Goal: Complete application form

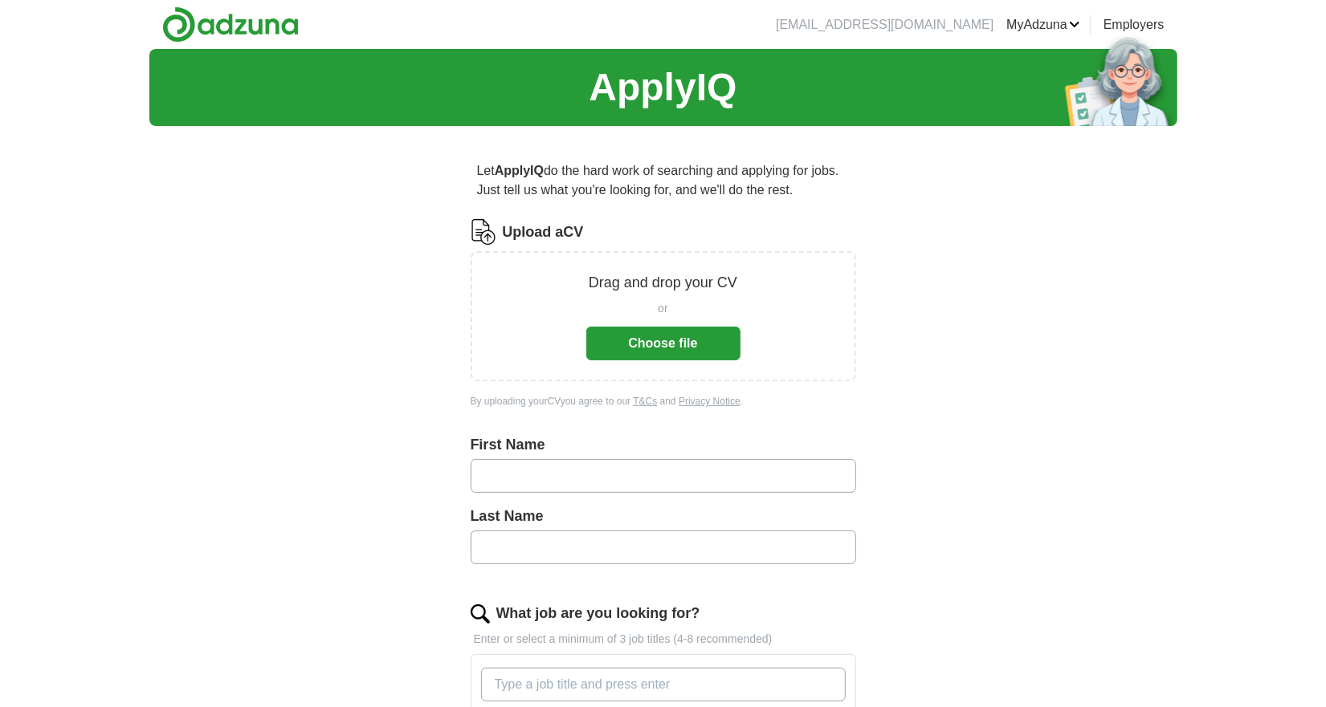
click at [569, 490] on input "text" at bounding box center [663, 476] width 385 height 34
type input "*****"
click at [510, 512] on label "Last Name" at bounding box center [663, 517] width 385 height 22
click at [516, 540] on input "text" at bounding box center [663, 548] width 385 height 34
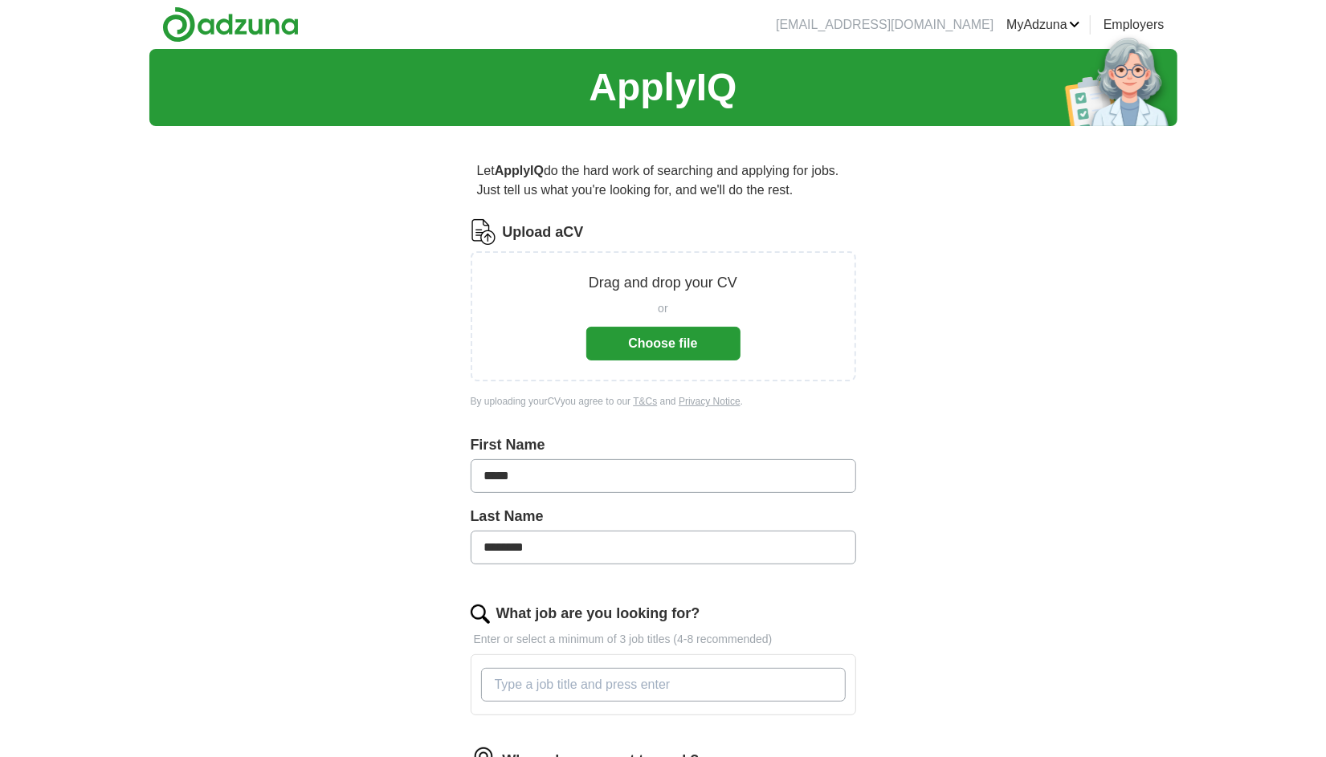
type input "********"
click at [648, 334] on button "Choose file" at bounding box center [663, 344] width 154 height 34
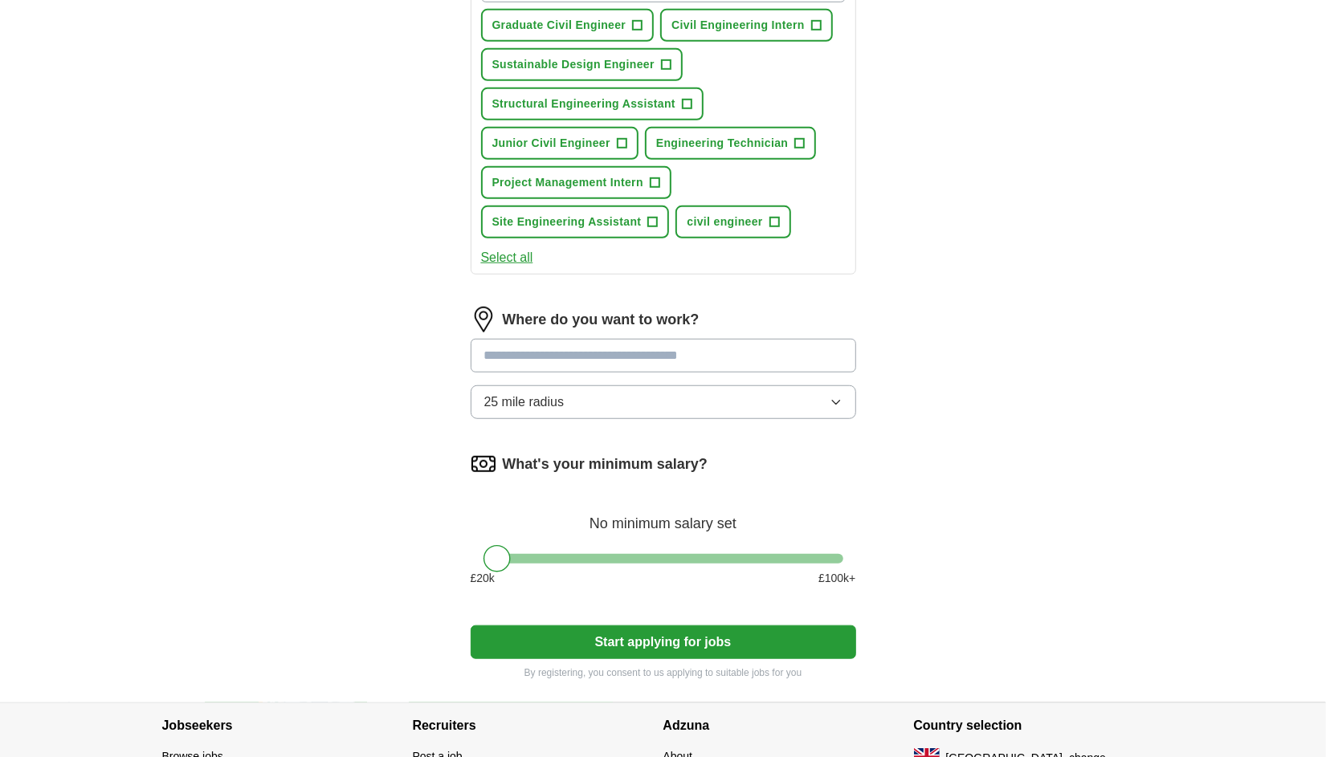
scroll to position [642, 0]
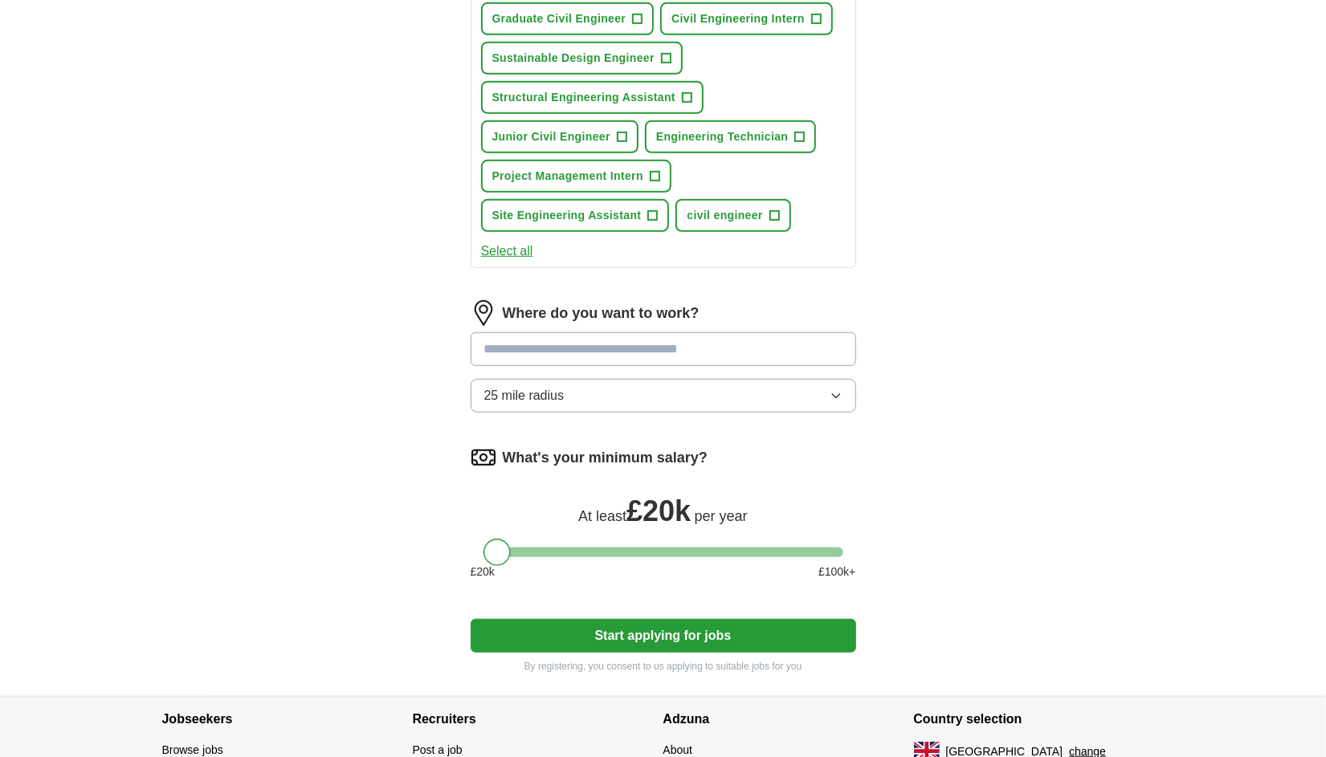
drag, startPoint x: 506, startPoint y: 544, endPoint x: 427, endPoint y: 555, distance: 79.4
click at [427, 555] on div "Let ApplyIQ do the hard work of searching and applying for jobs. Just tell us w…" at bounding box center [663, 96] width 514 height 1200
click at [959, 467] on div "ApplyIQ Let ApplyIQ do the hard work of searching and applying for jobs. Just t…" at bounding box center [663, 52] width 1028 height 1290
drag, startPoint x: 517, startPoint y: 544, endPoint x: -31, endPoint y: 640, distance: 556.0
click at [0, 640] on html "[EMAIL_ADDRESS][DOMAIN_NAME] [GEOGRAPHIC_DATA] Alerts Favourites CVs ApplyIQ Pr…" at bounding box center [663, 117] width 1326 height 1518
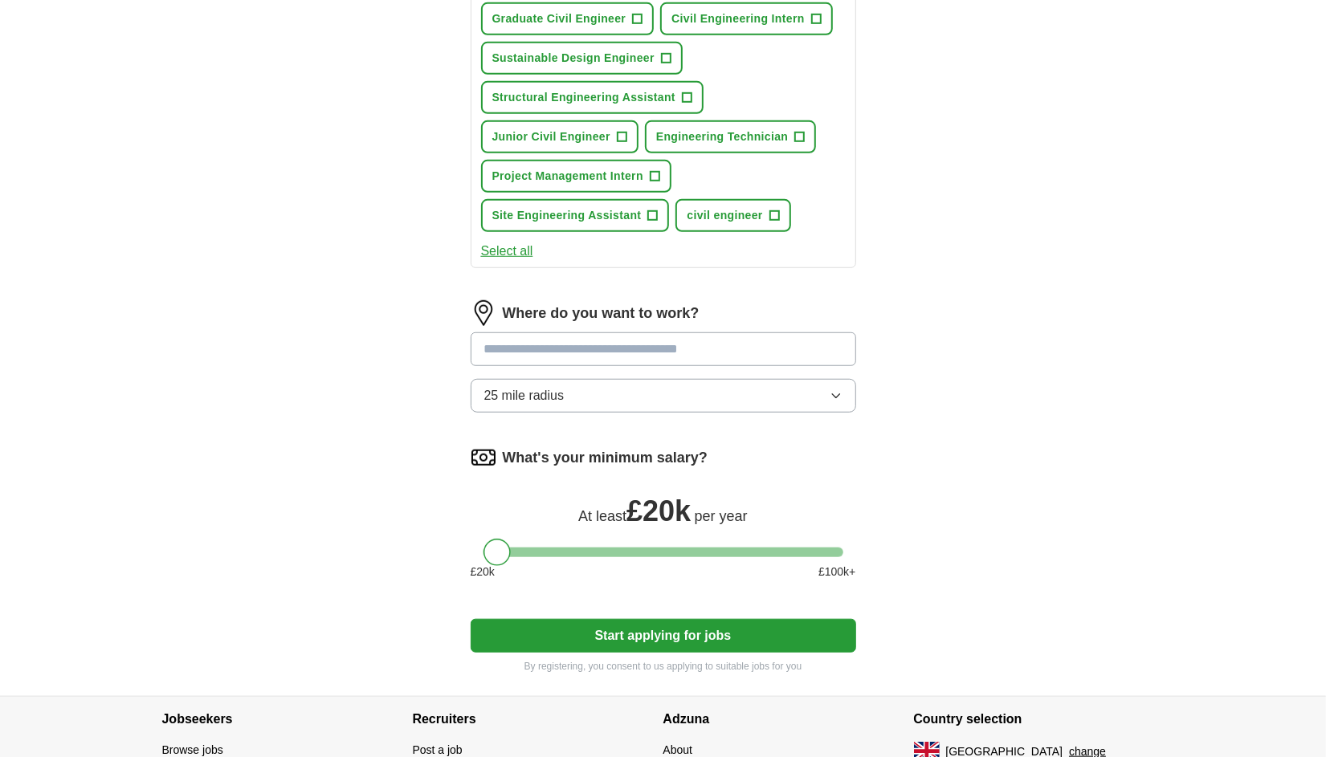
click at [210, 549] on div "ApplyIQ Let ApplyIQ do the hard work of searching and applying for jobs. Just t…" at bounding box center [663, 52] width 1028 height 1290
click at [388, 508] on div "ApplyIQ Let ApplyIQ do the hard work of searching and applying for jobs. Just t…" at bounding box center [663, 52] width 1028 height 1290
click at [664, 495] on span "£ 20k" at bounding box center [658, 511] width 64 height 33
drag, startPoint x: 658, startPoint y: 499, endPoint x: 573, endPoint y: 546, distance: 97.4
click at [656, 499] on span "£ 20k" at bounding box center [658, 511] width 64 height 33
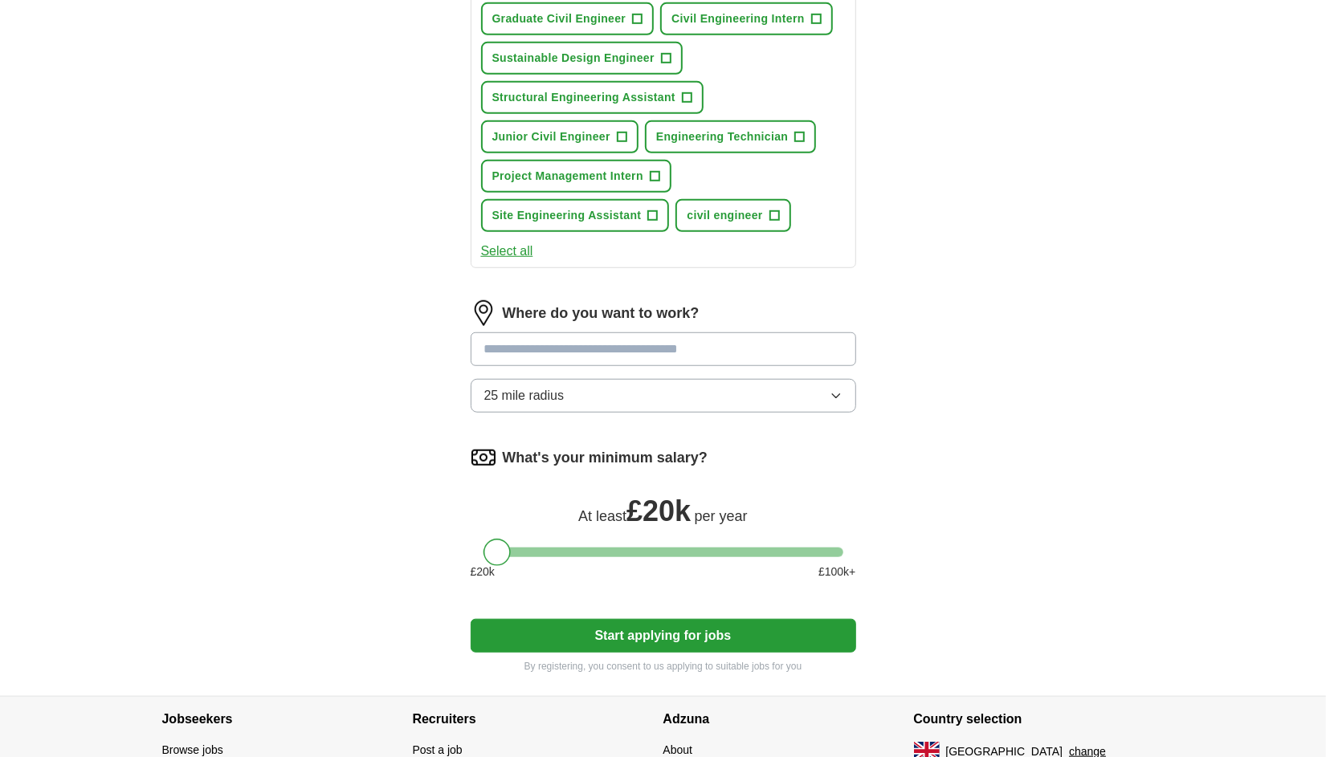
drag, startPoint x: 492, startPoint y: 559, endPoint x: 419, endPoint y: 532, distance: 78.0
click at [422, 534] on div "Let ApplyIQ do the hard work of searching and applying for jobs. Just tell us w…" at bounding box center [663, 96] width 514 height 1200
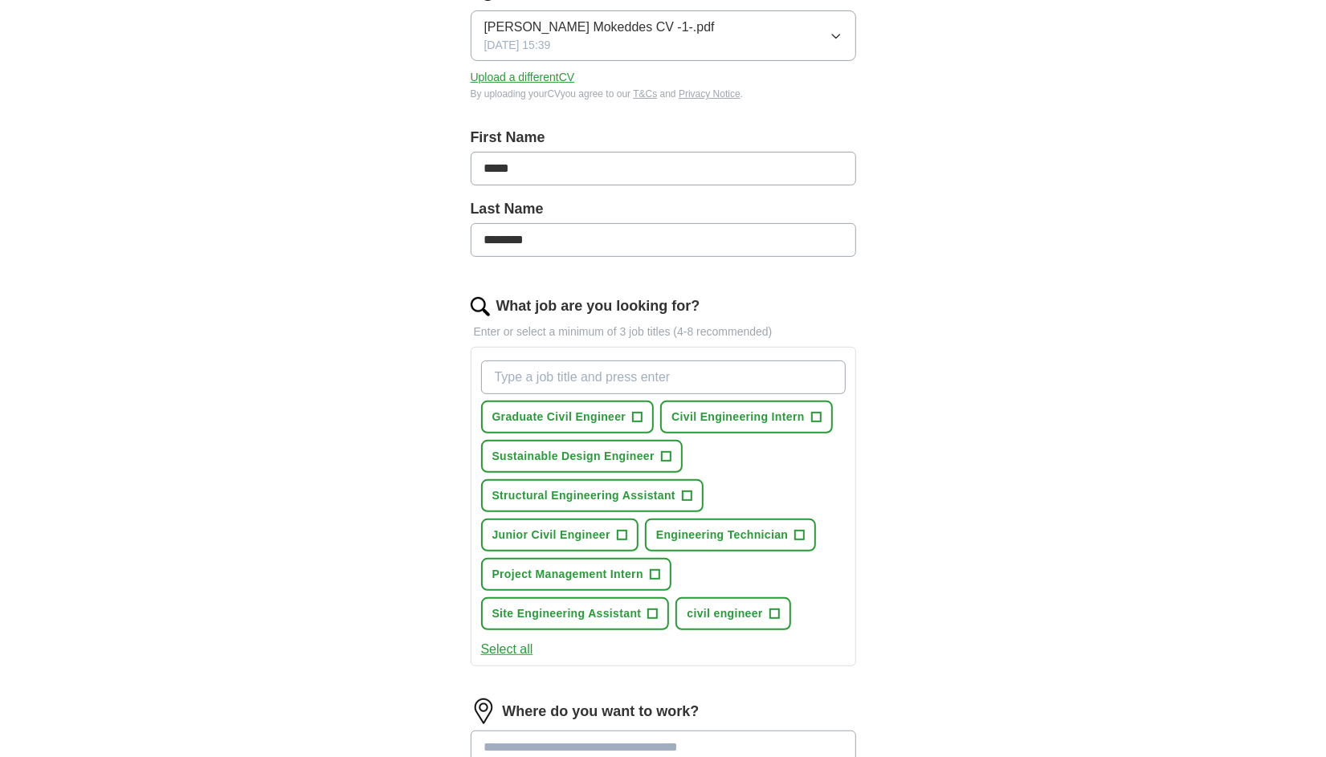
scroll to position [241, 0]
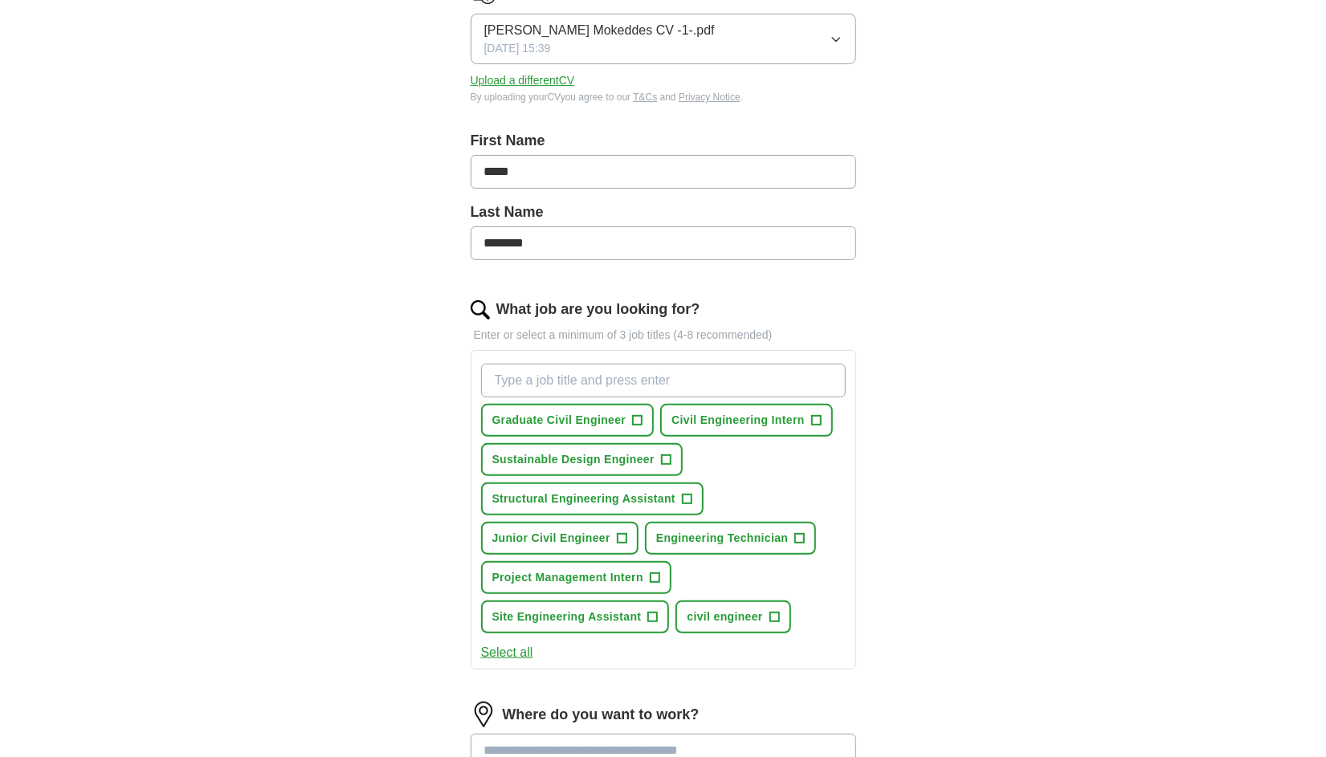
click at [542, 383] on input "What job are you looking for?" at bounding box center [663, 381] width 365 height 34
type input "part time"
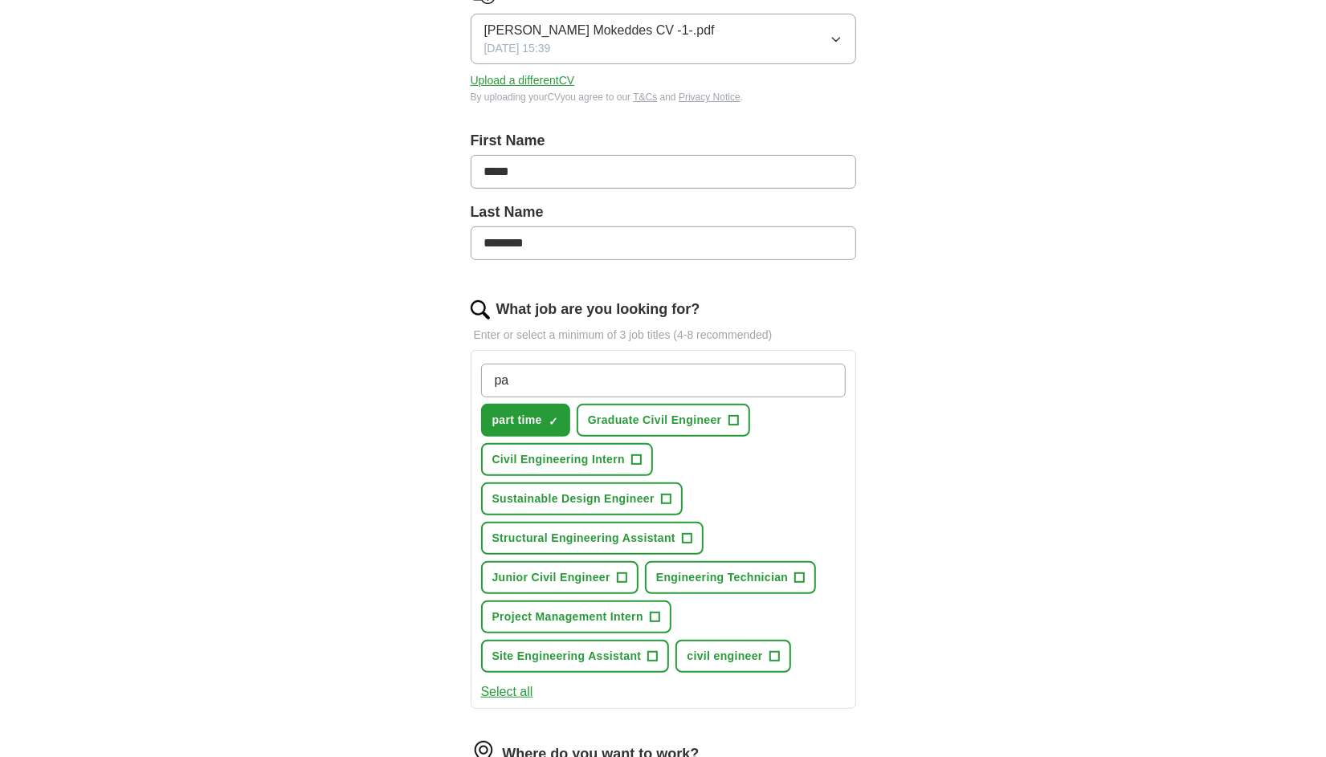
type input "p"
type input "s"
type input "retail"
click at [567, 374] on input "What job are you looking for?" at bounding box center [663, 381] width 365 height 34
type input "z"
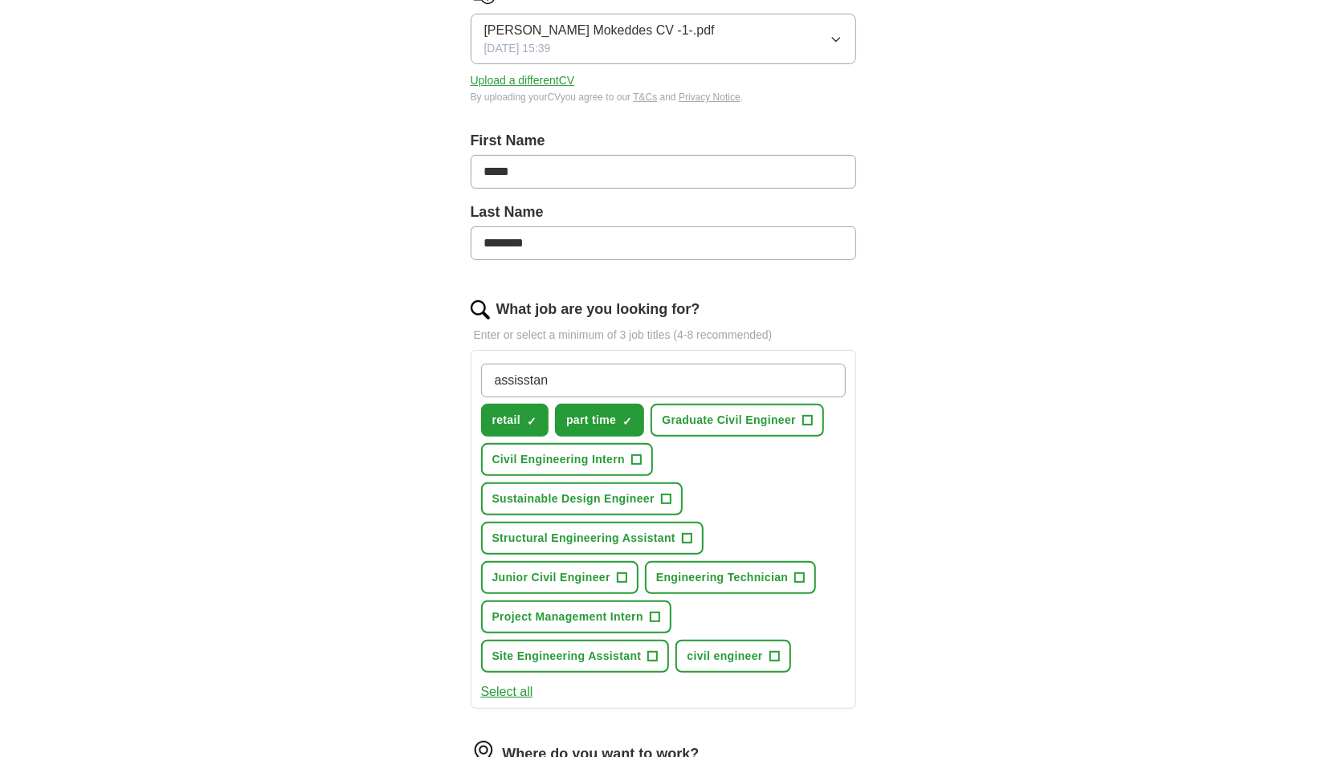
type input "assisstant"
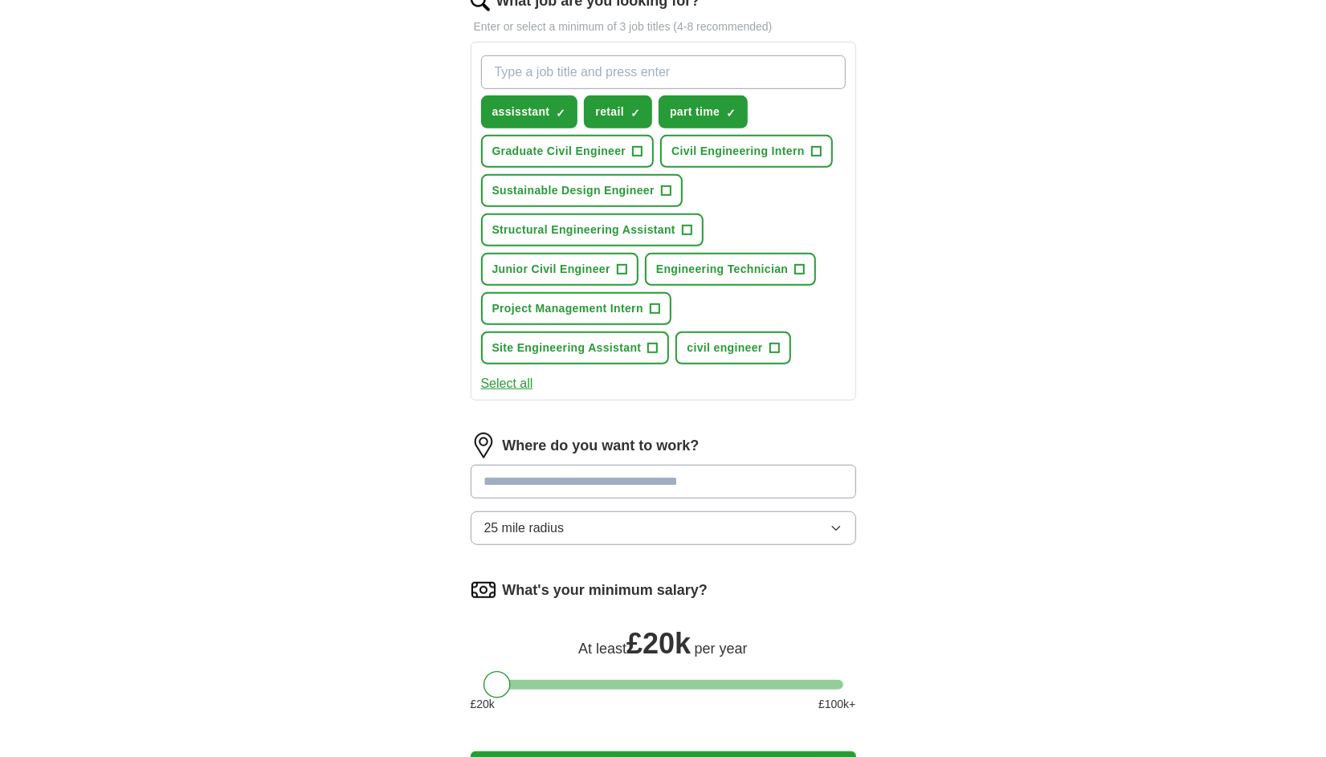
scroll to position [562, 0]
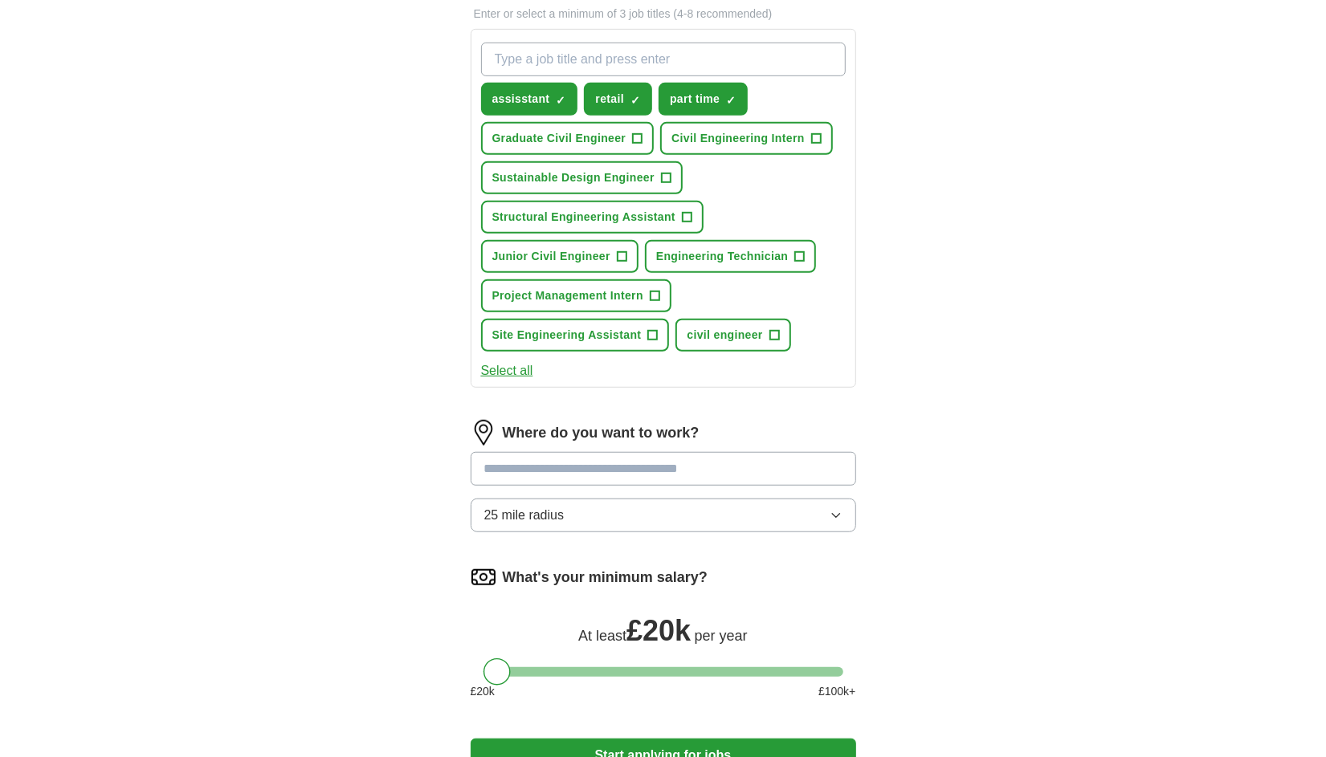
click at [663, 475] on input at bounding box center [663, 469] width 385 height 34
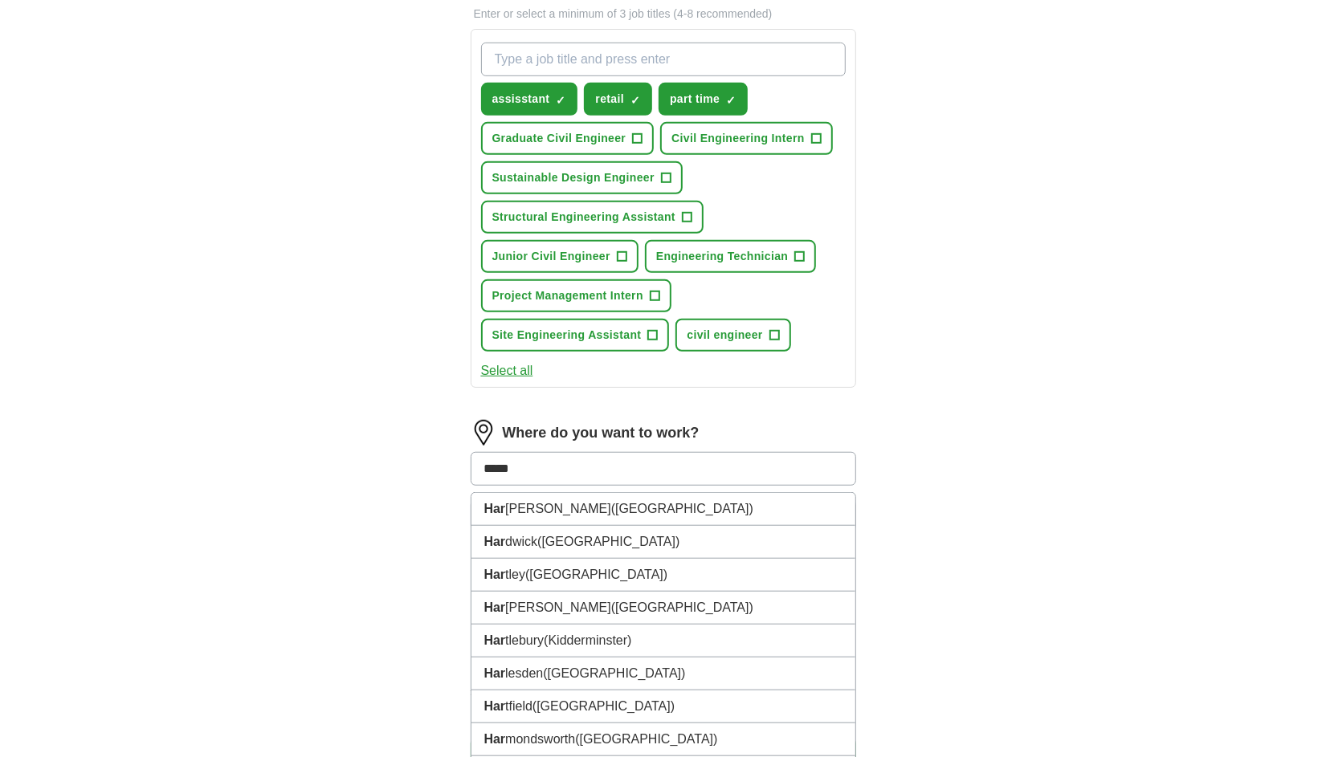
type input "******"
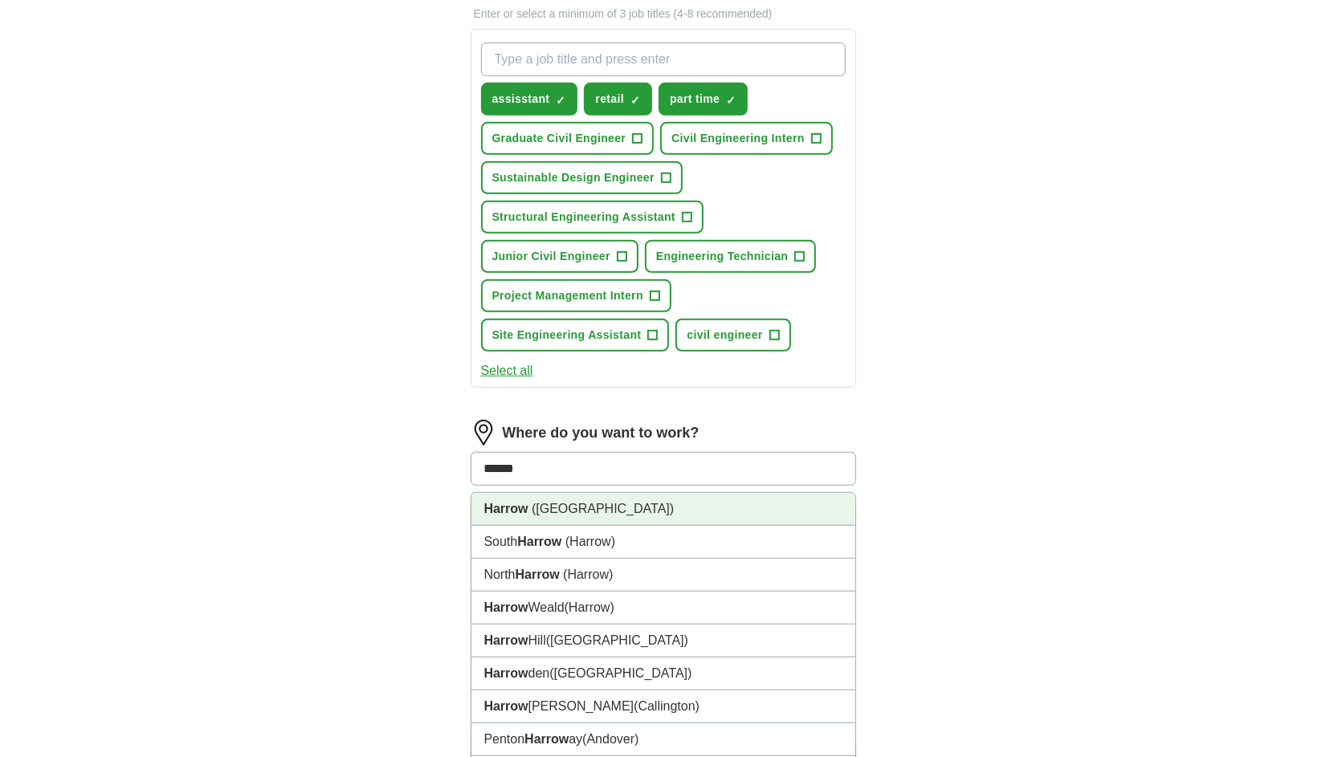
click at [585, 507] on li "Harrow ([GEOGRAPHIC_DATA])" at bounding box center [663, 509] width 384 height 33
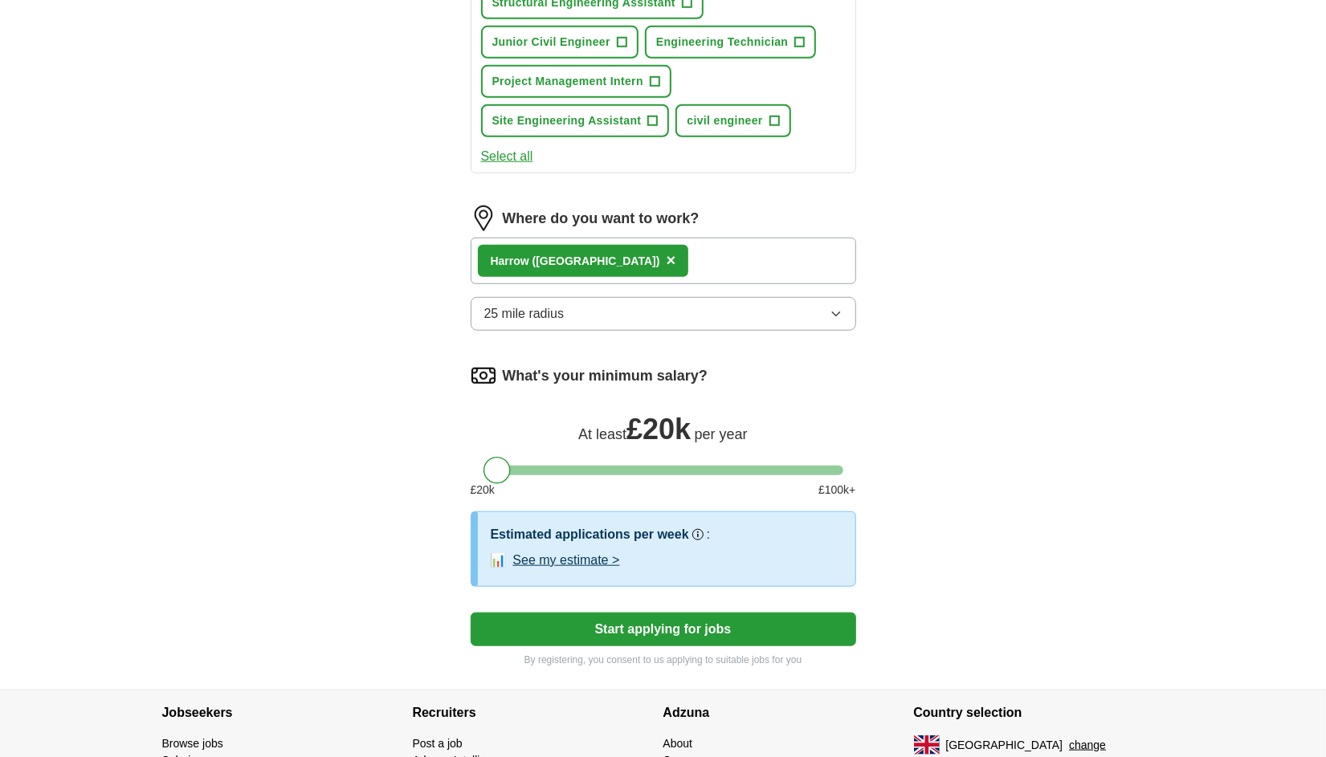
scroll to position [883, 0]
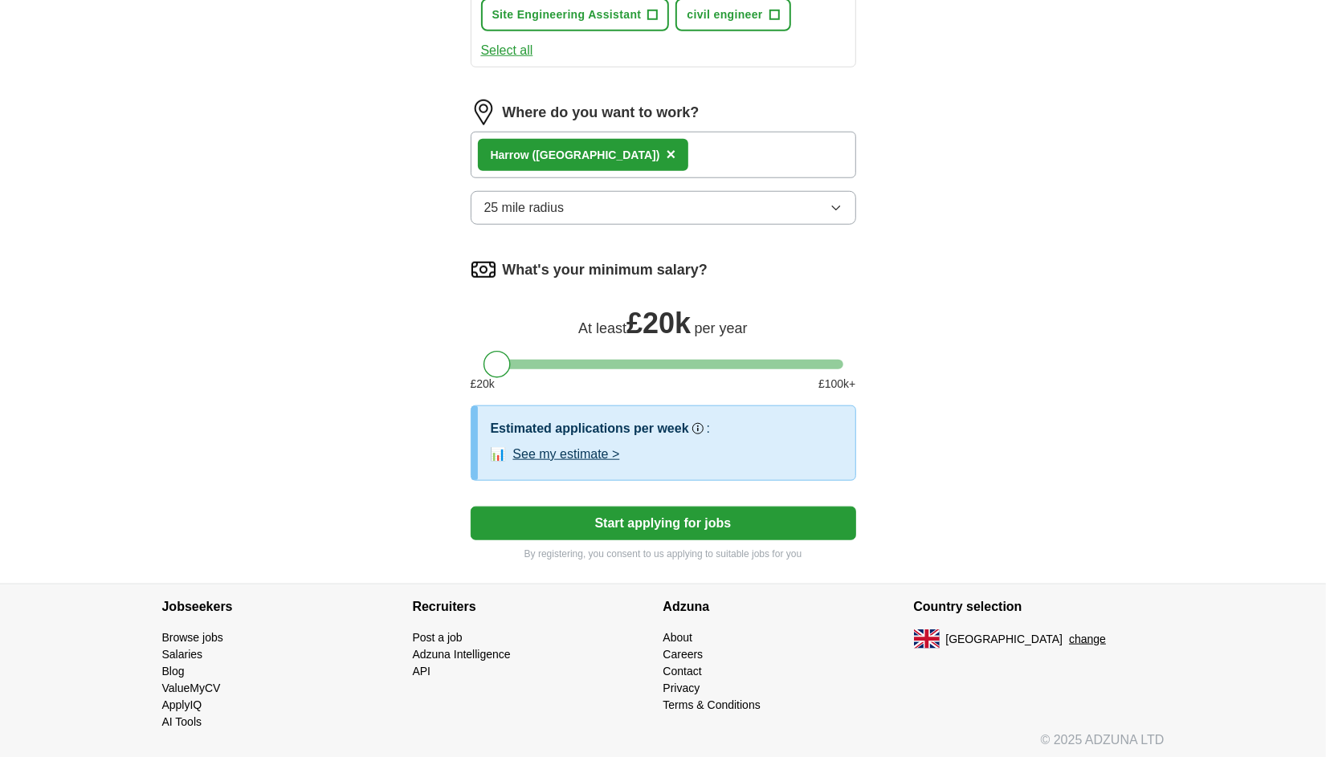
click at [655, 516] on button "Start applying for jobs" at bounding box center [663, 524] width 385 height 34
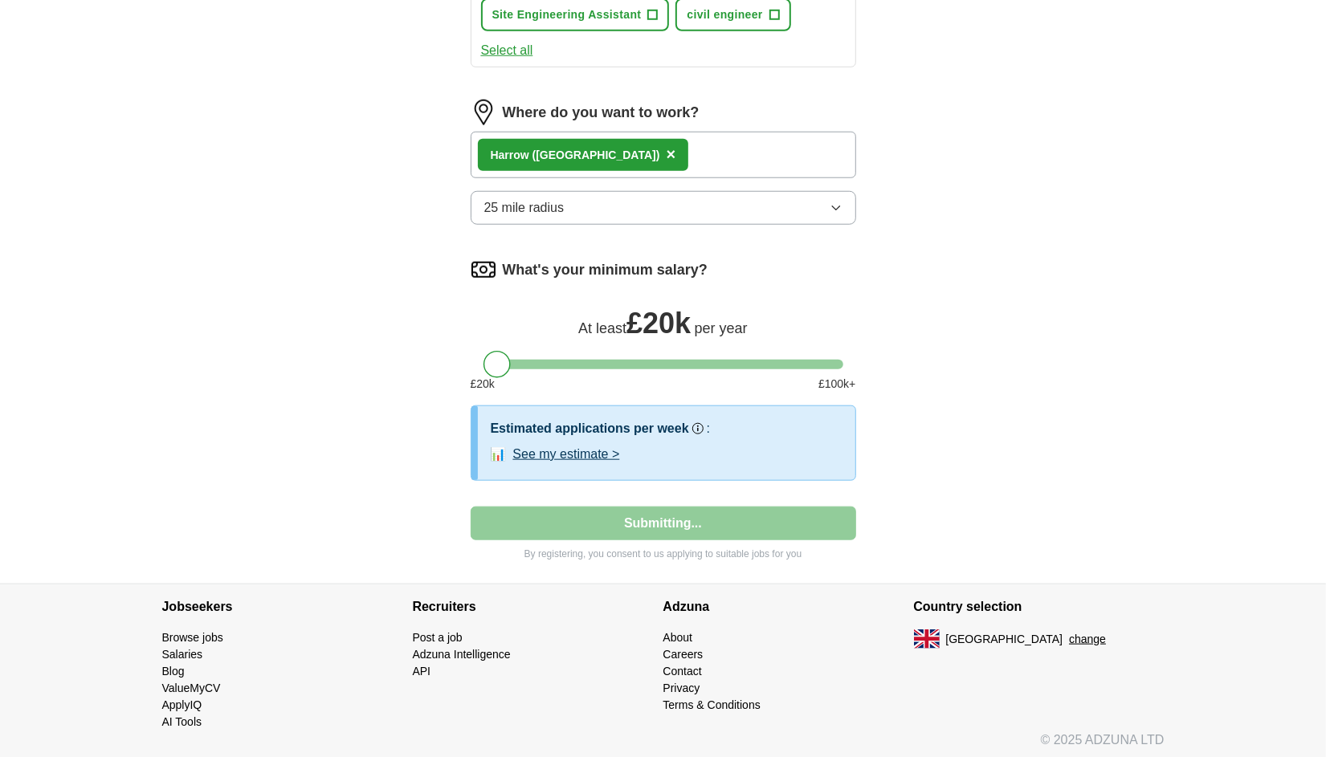
select select "**"
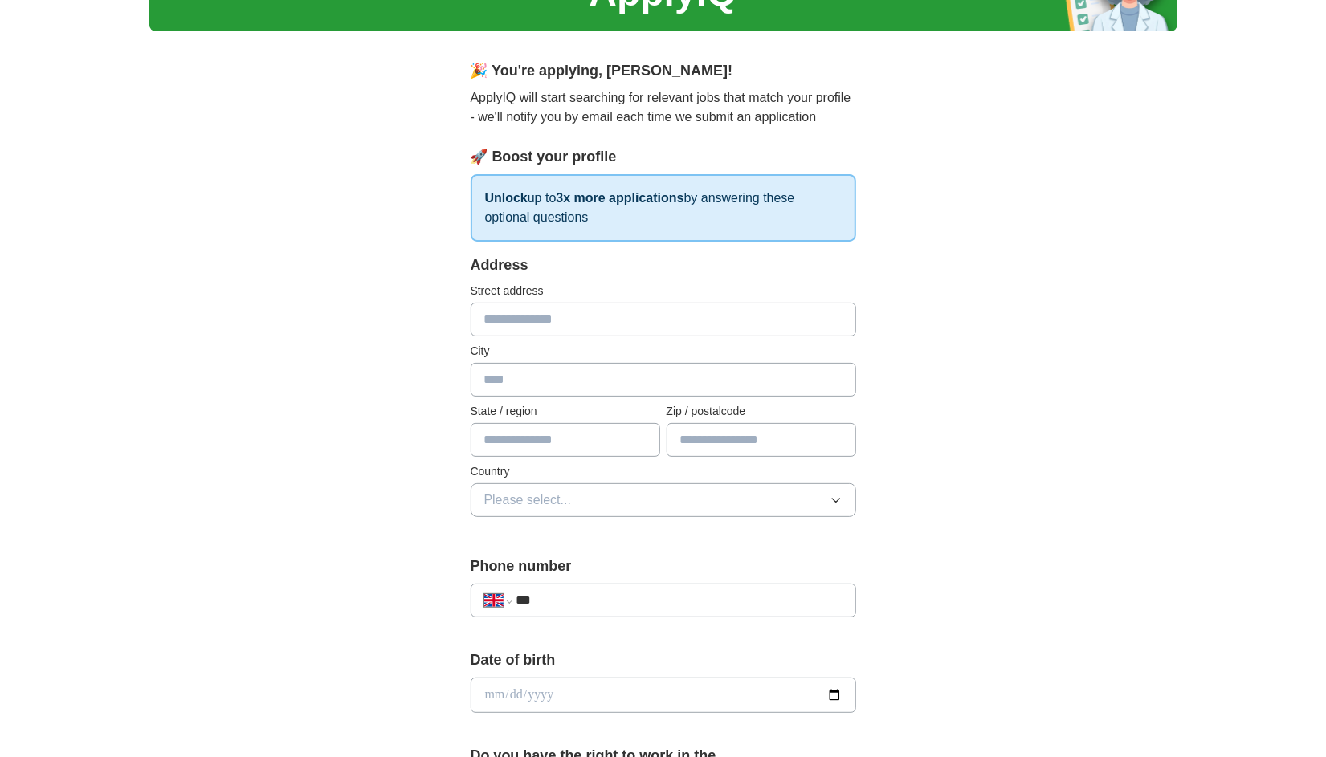
scroll to position [0, 0]
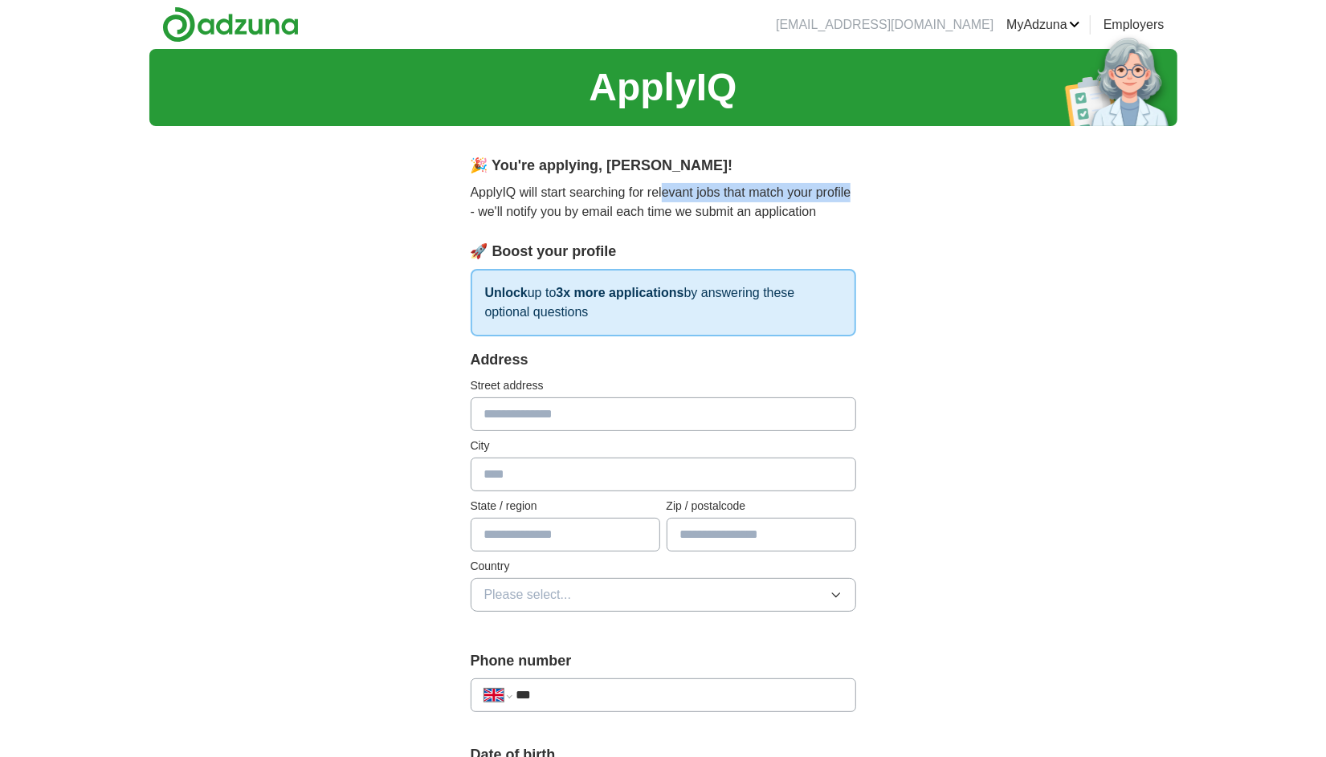
drag, startPoint x: 669, startPoint y: 191, endPoint x: 927, endPoint y: 193, distance: 257.8
click at [927, 193] on div "**********" at bounding box center [663, 769] width 1028 height 1441
click at [940, 246] on div "**********" at bounding box center [663, 769] width 1028 height 1441
click at [572, 408] on input "text" at bounding box center [663, 415] width 385 height 34
type input "**********"
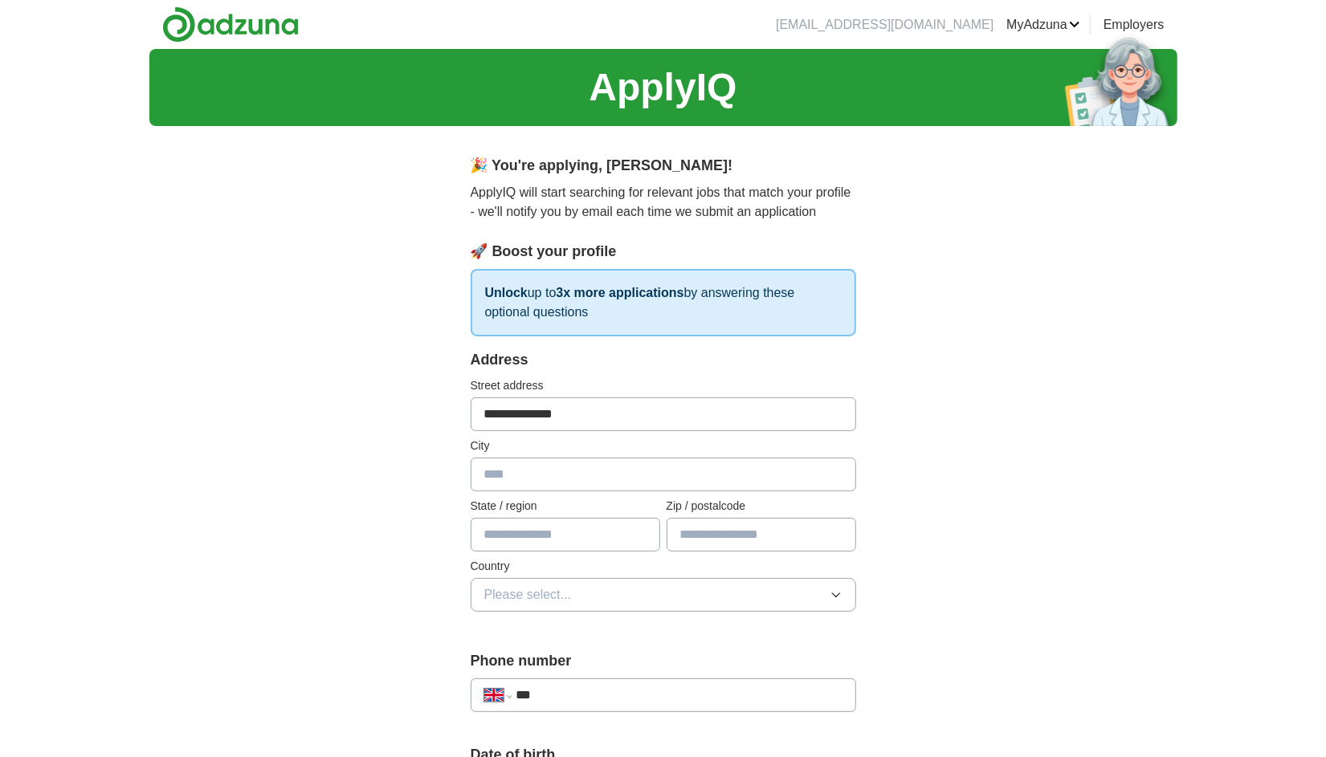
type input "******"
type input "*******"
click at [560, 539] on input "text" at bounding box center [566, 535] width 190 height 34
click at [577, 579] on button "Please select..." at bounding box center [663, 595] width 385 height 34
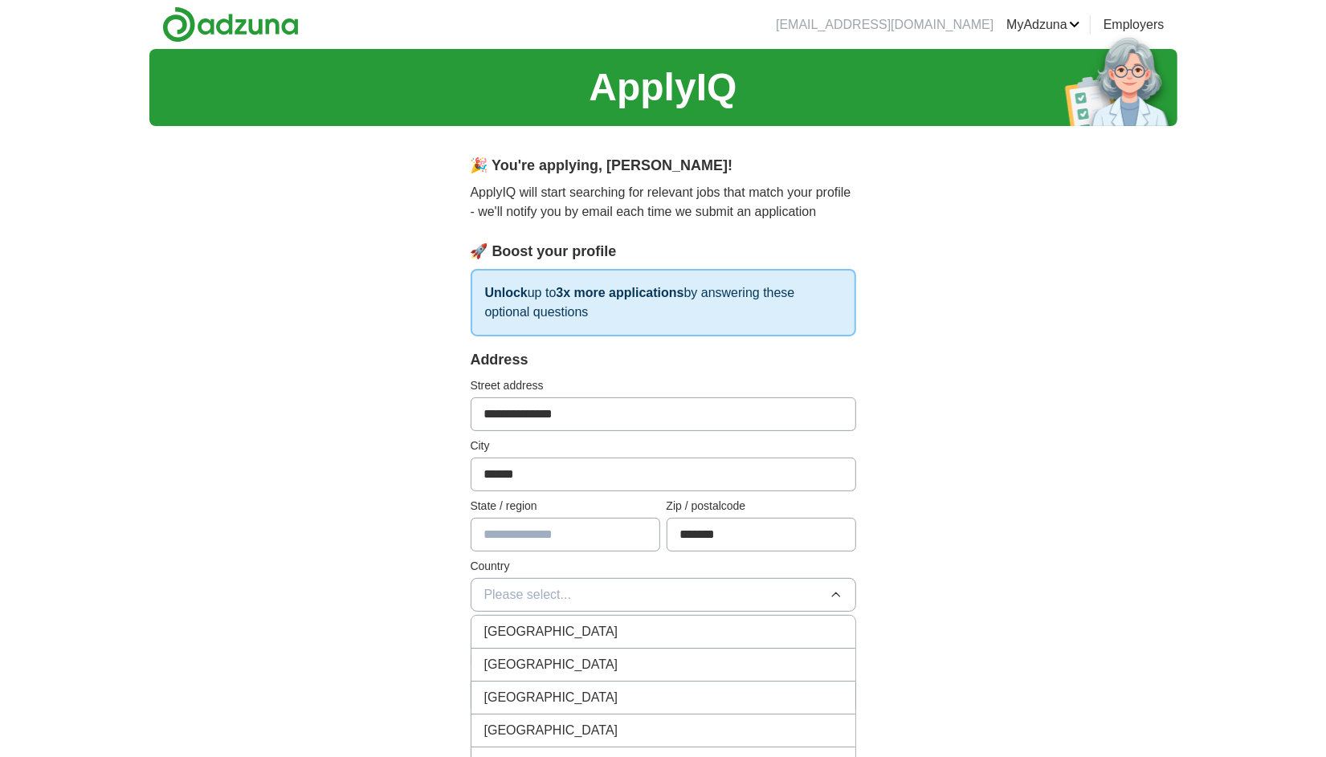
click at [560, 642] on li "[GEOGRAPHIC_DATA]" at bounding box center [663, 632] width 384 height 33
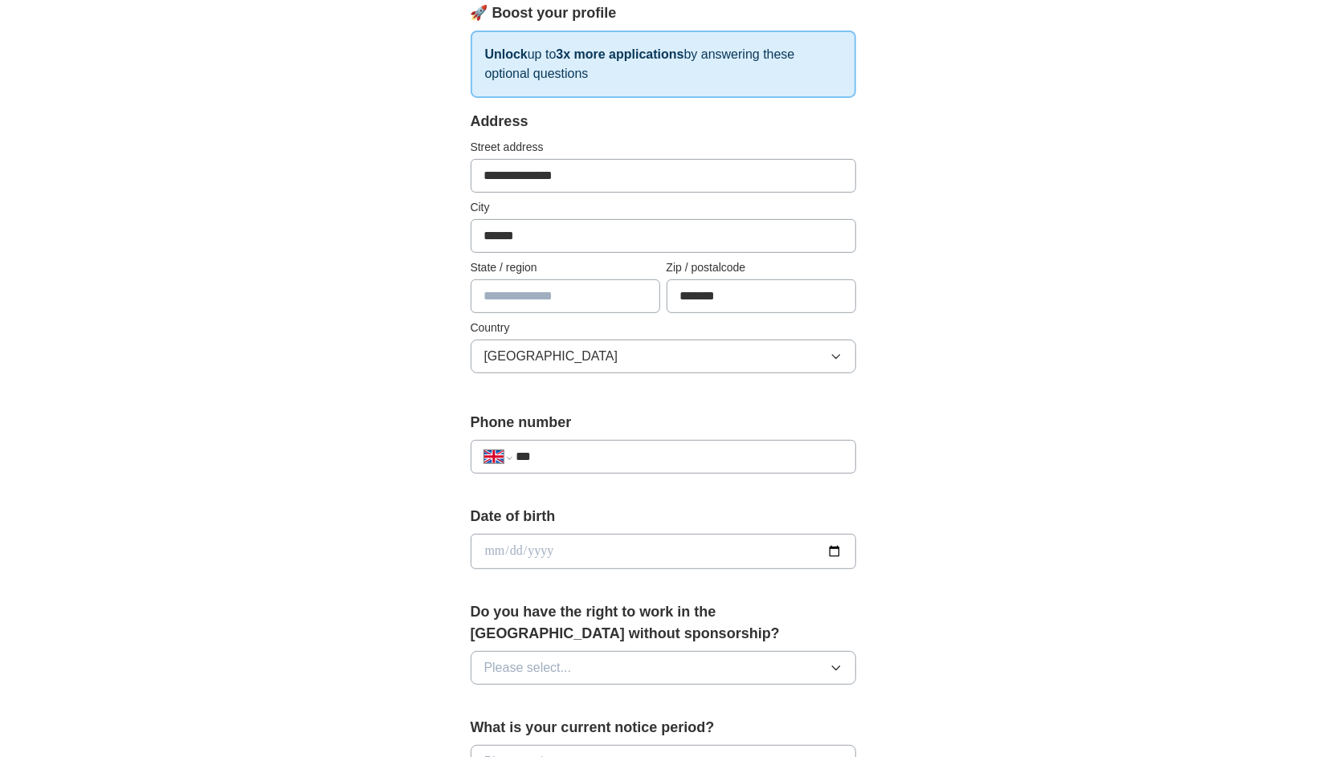
scroll to position [241, 0]
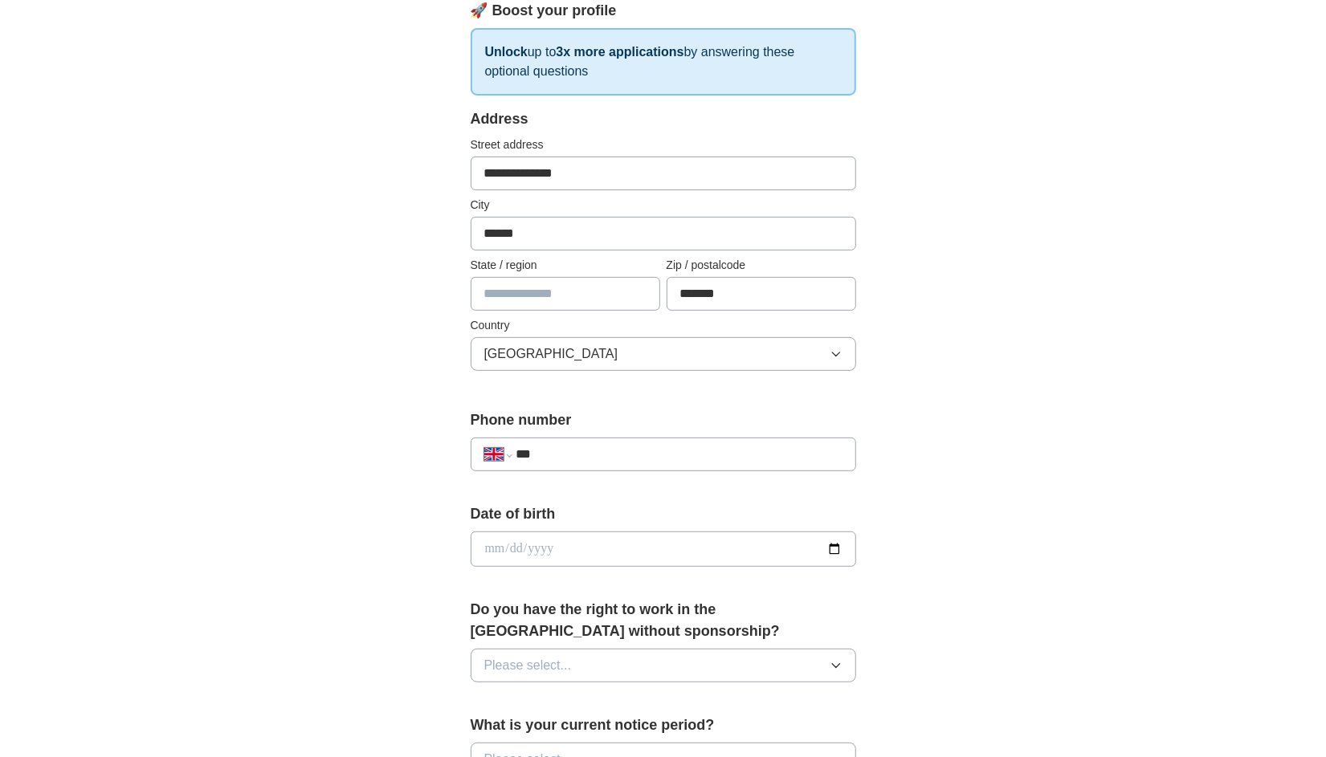
click at [589, 458] on input "***" at bounding box center [679, 454] width 326 height 19
type input "**********"
click at [574, 548] on input "date" at bounding box center [663, 549] width 385 height 35
type input "**********"
click at [567, 667] on span "Please select..." at bounding box center [528, 665] width 88 height 19
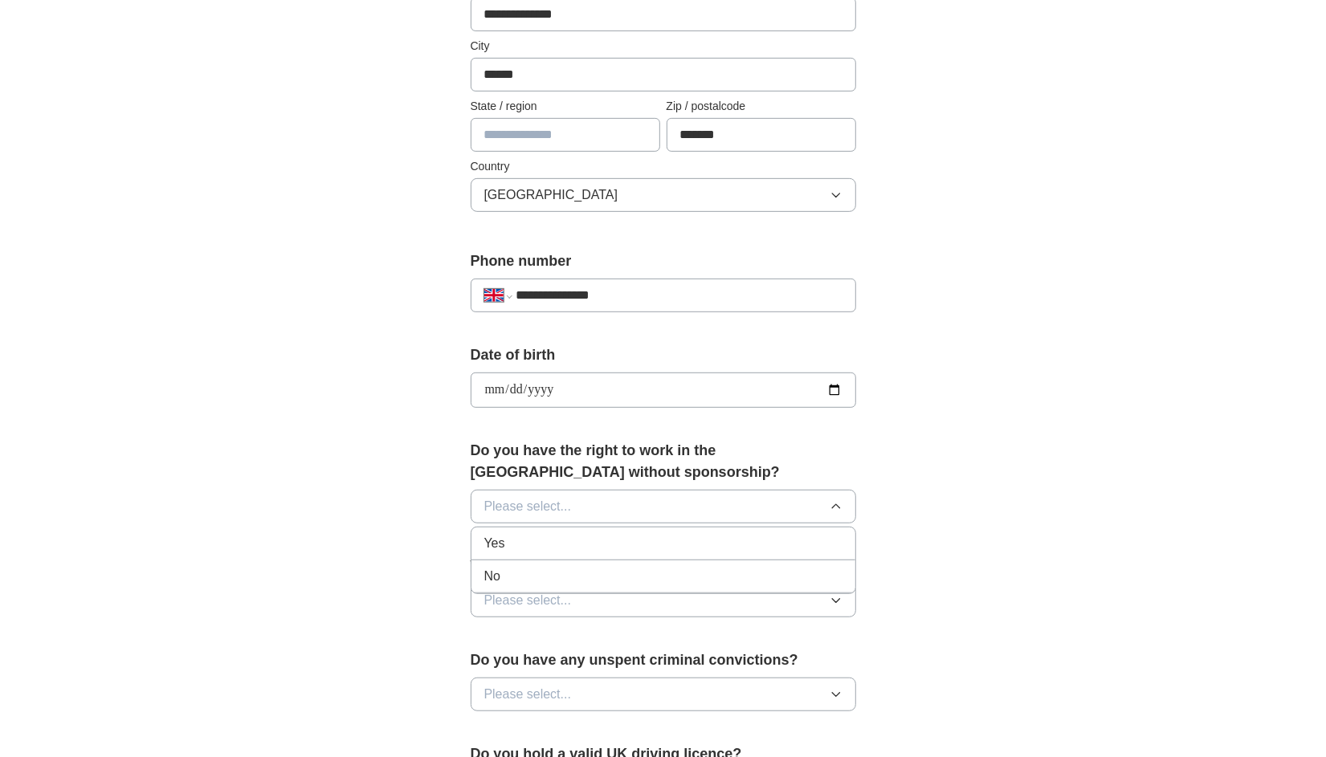
scroll to position [402, 0]
click at [515, 547] on div "Yes" at bounding box center [663, 541] width 358 height 19
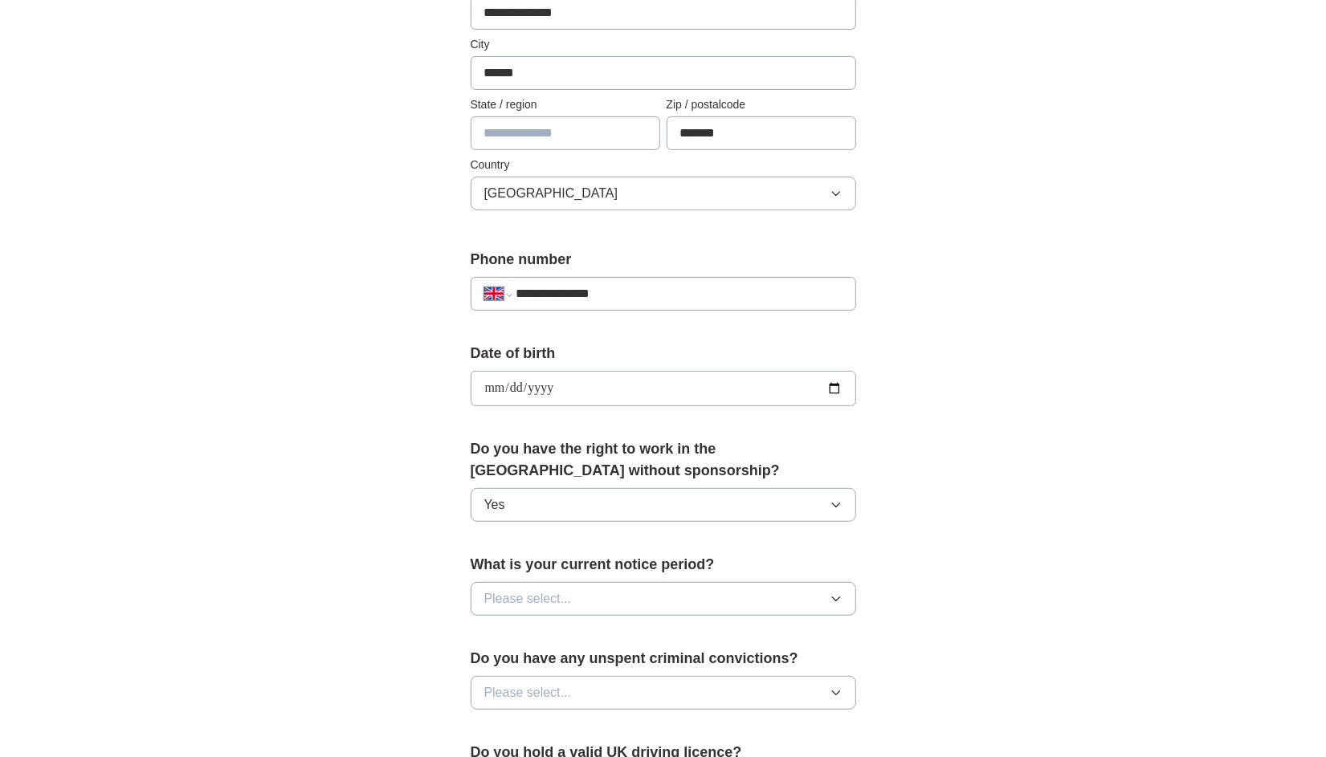
click at [651, 600] on button "Please select..." at bounding box center [663, 599] width 385 height 34
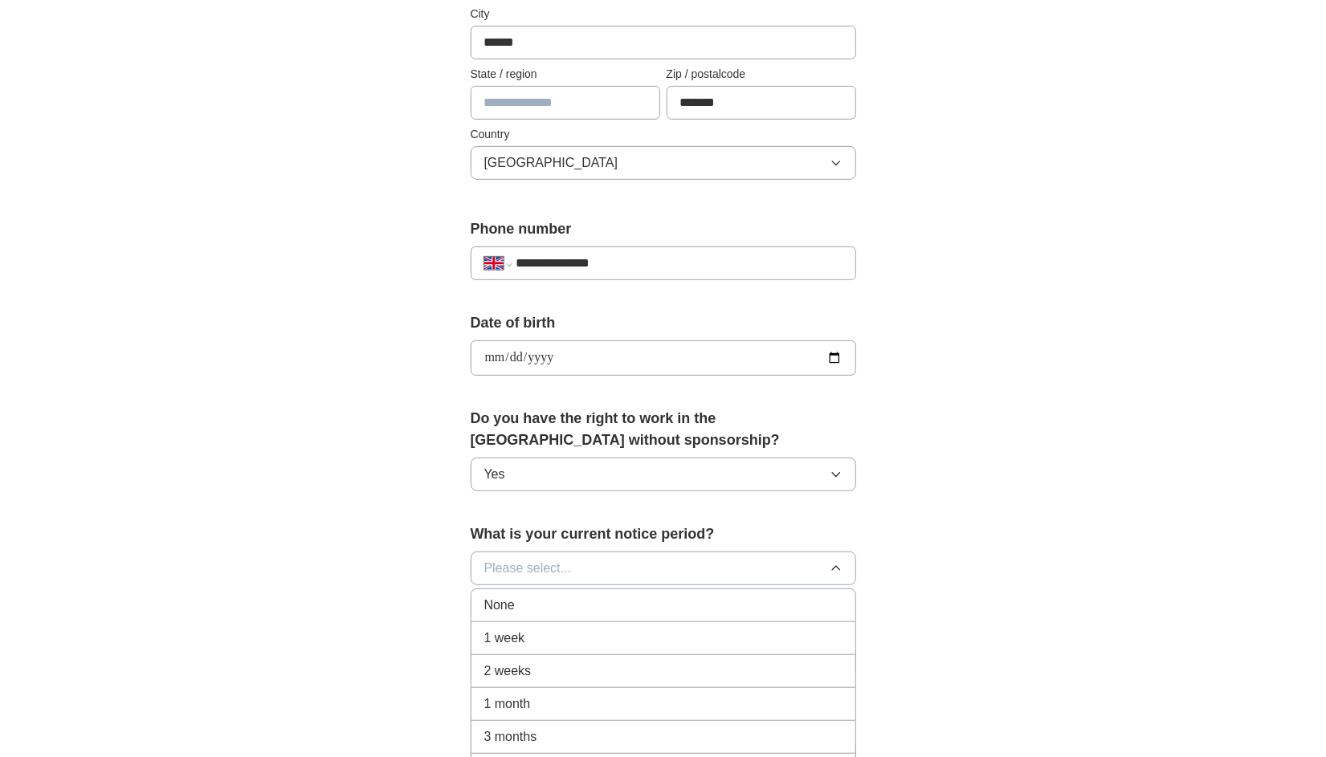
scroll to position [482, 0]
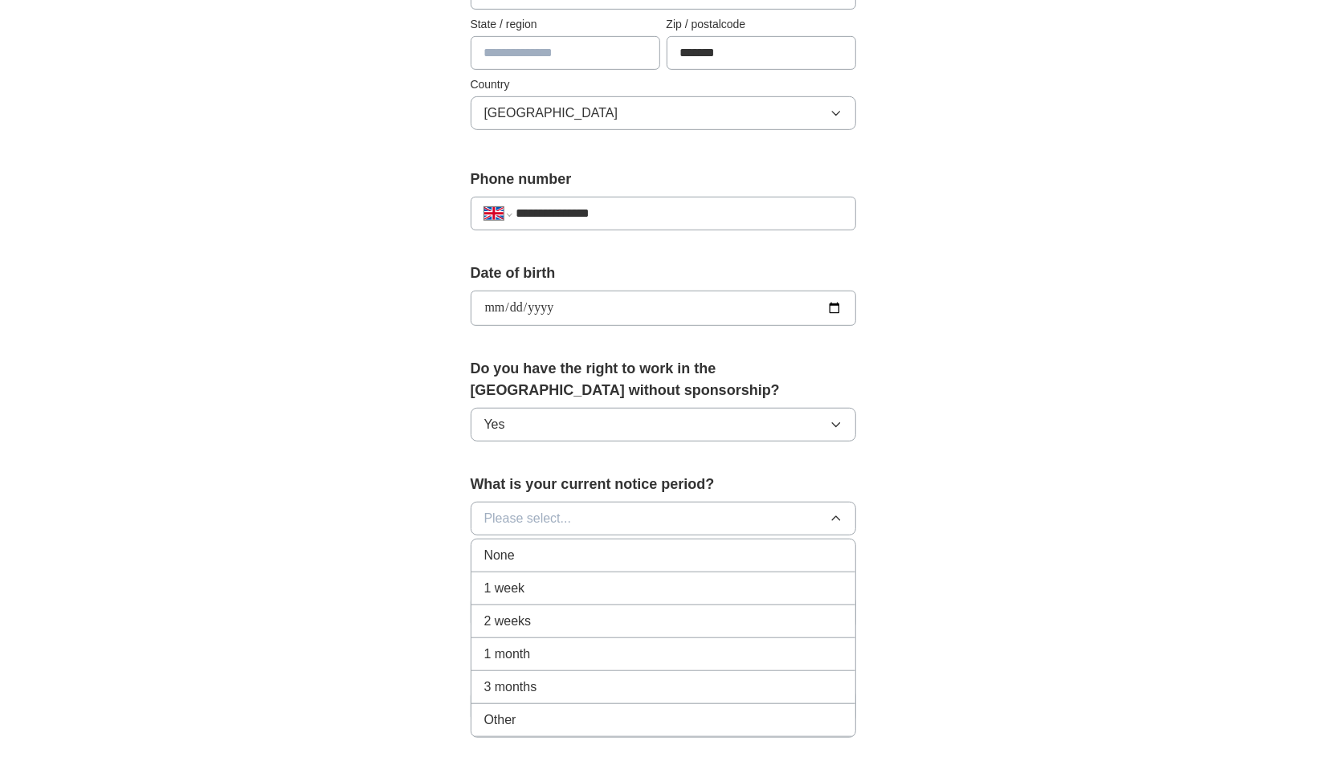
click at [581, 548] on div "None" at bounding box center [663, 555] width 358 height 19
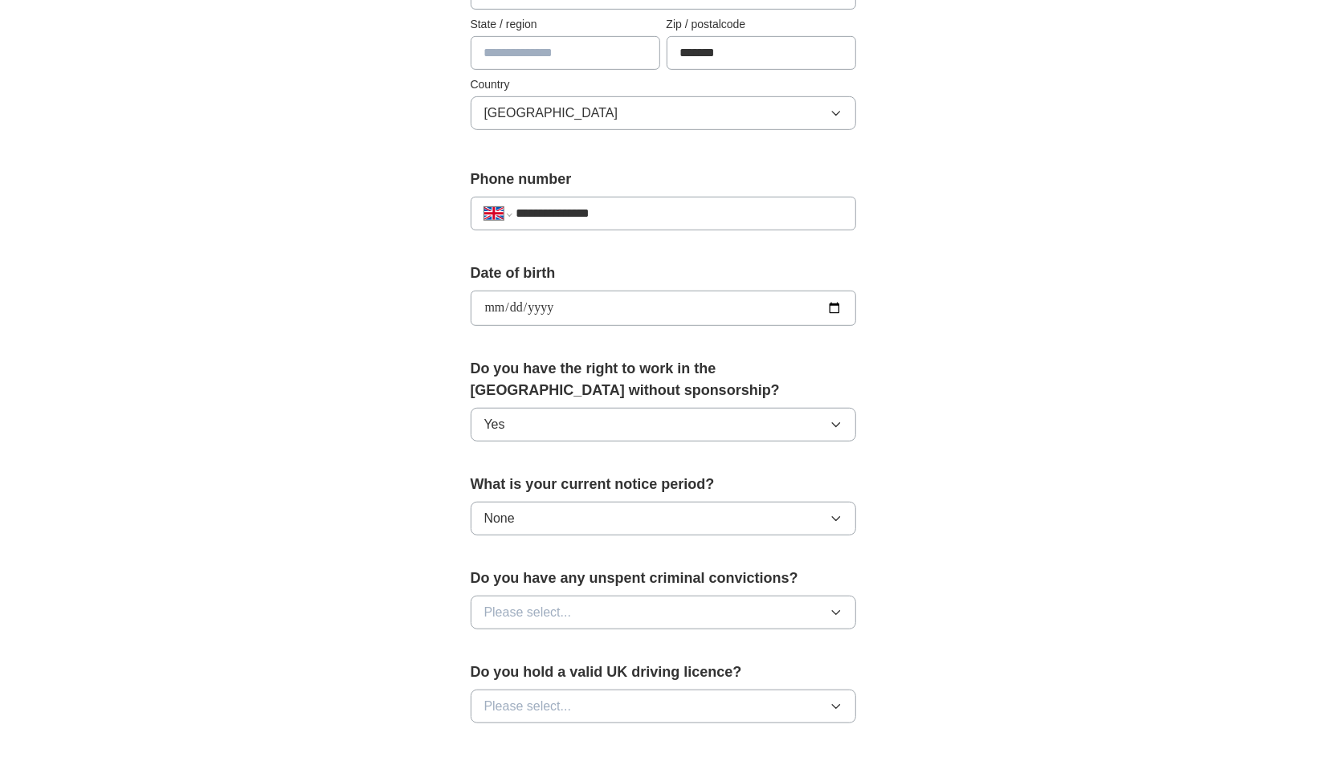
click at [688, 611] on button "Please select..." at bounding box center [663, 613] width 385 height 34
click at [516, 675] on div "No" at bounding box center [663, 682] width 358 height 19
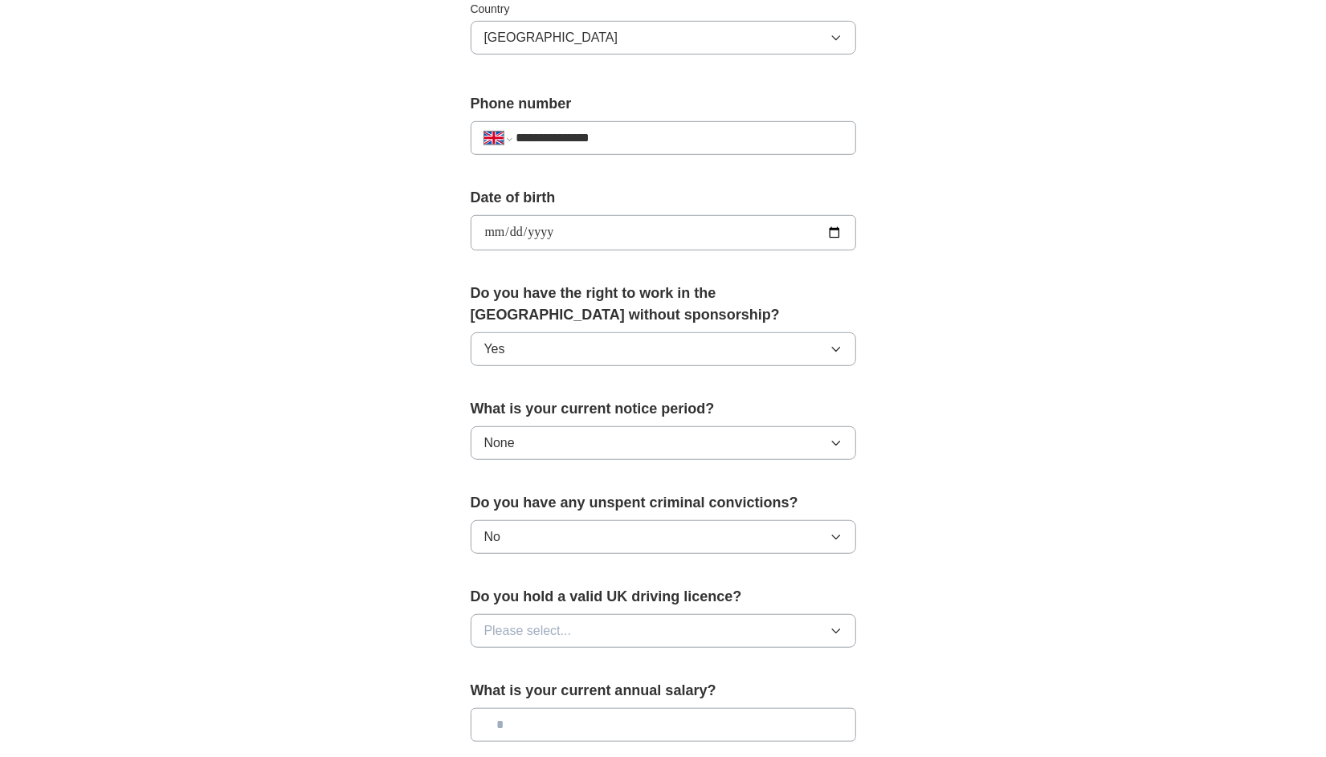
scroll to position [562, 0]
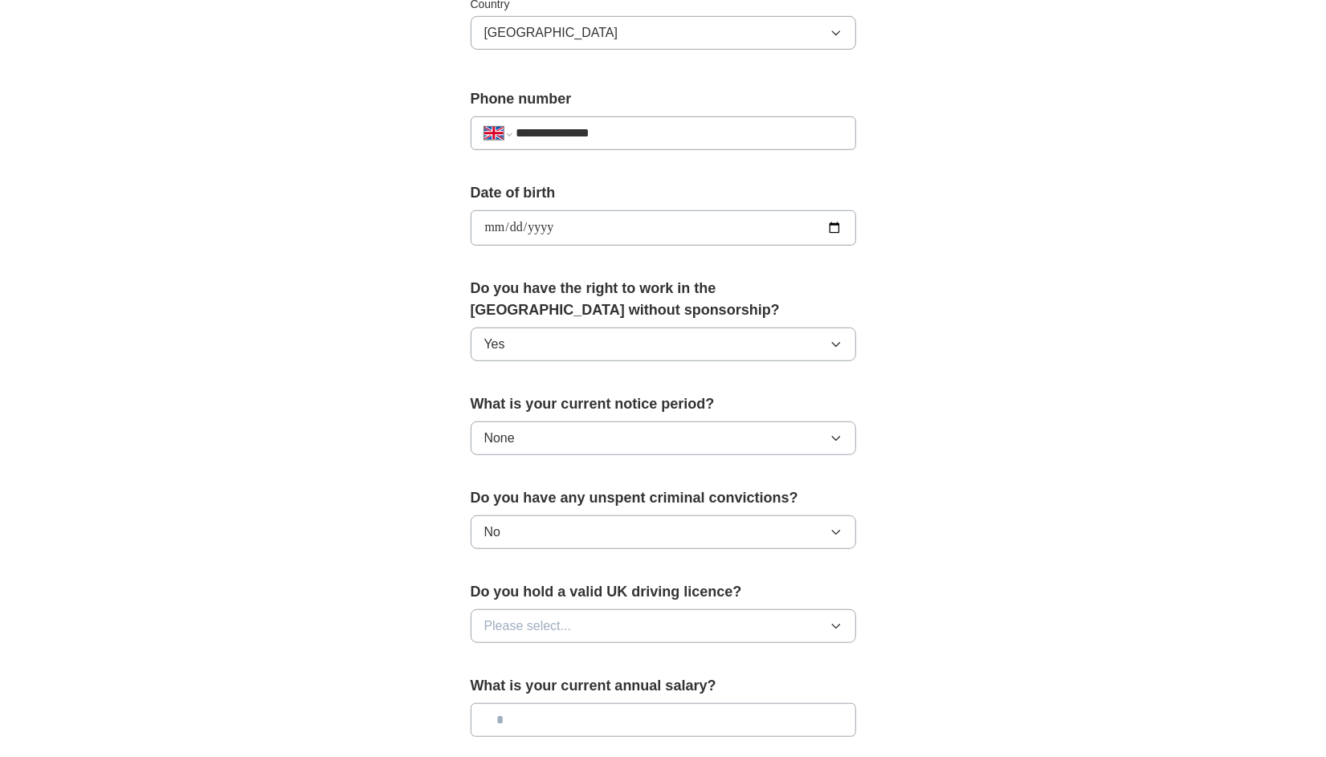
click at [571, 610] on button "Please select..." at bounding box center [663, 627] width 385 height 34
click at [547, 687] on div "No" at bounding box center [663, 696] width 358 height 19
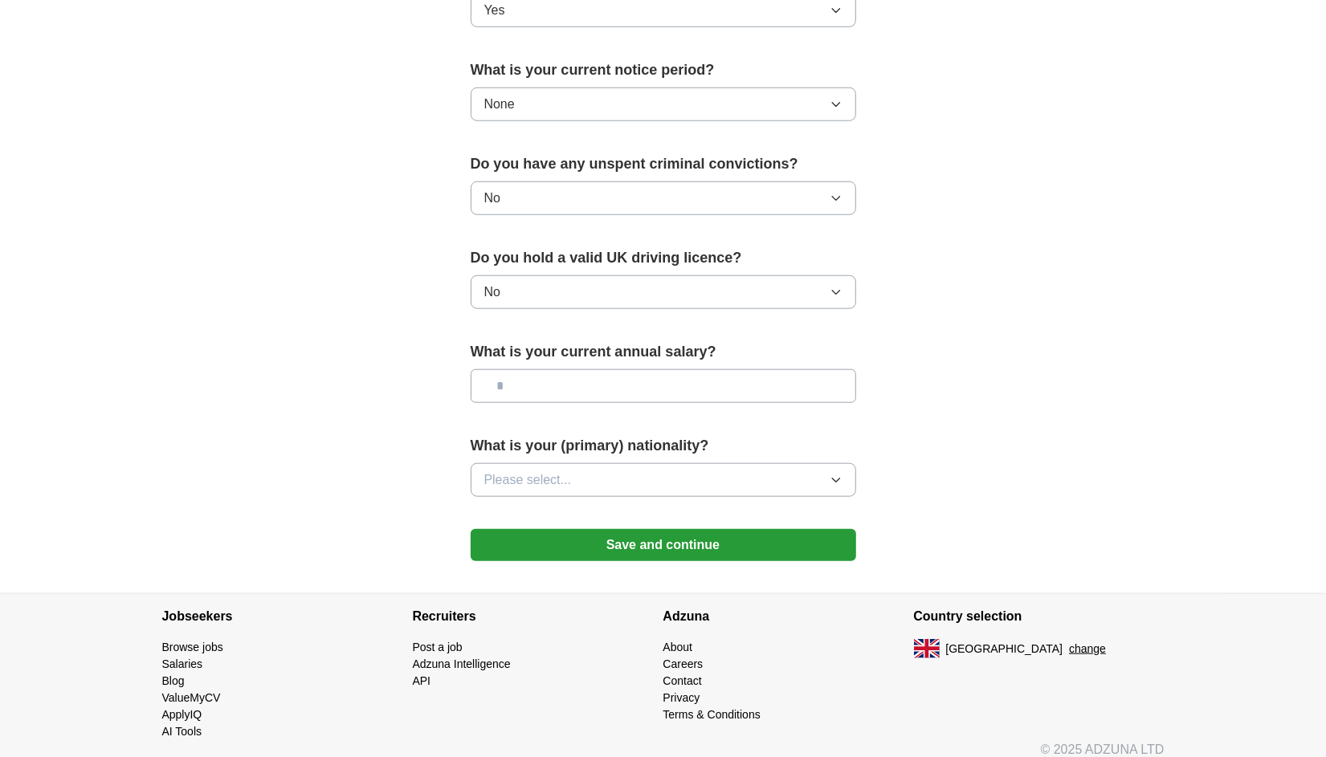
scroll to position [904, 0]
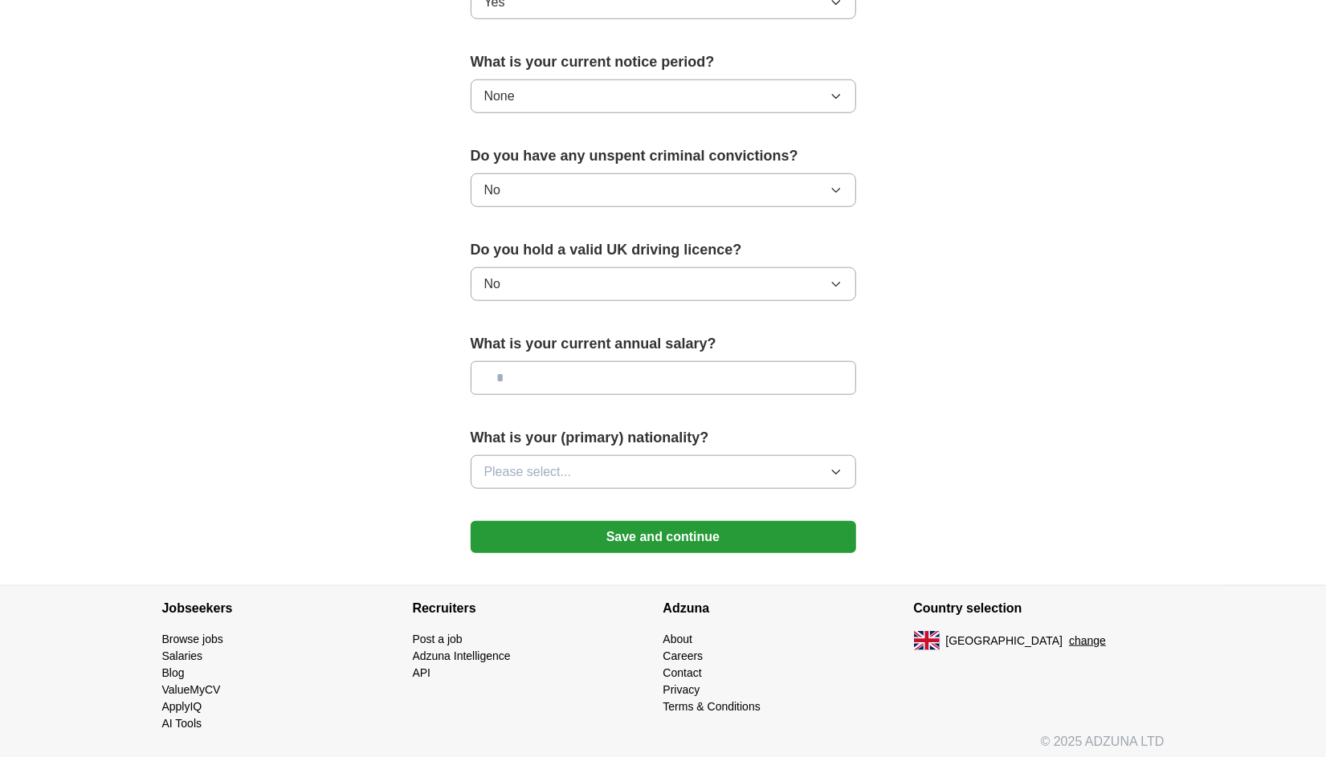
click at [685, 369] on input "text" at bounding box center [663, 378] width 385 height 34
type input "**"
click at [635, 477] on button "Please select..." at bounding box center [663, 472] width 385 height 34
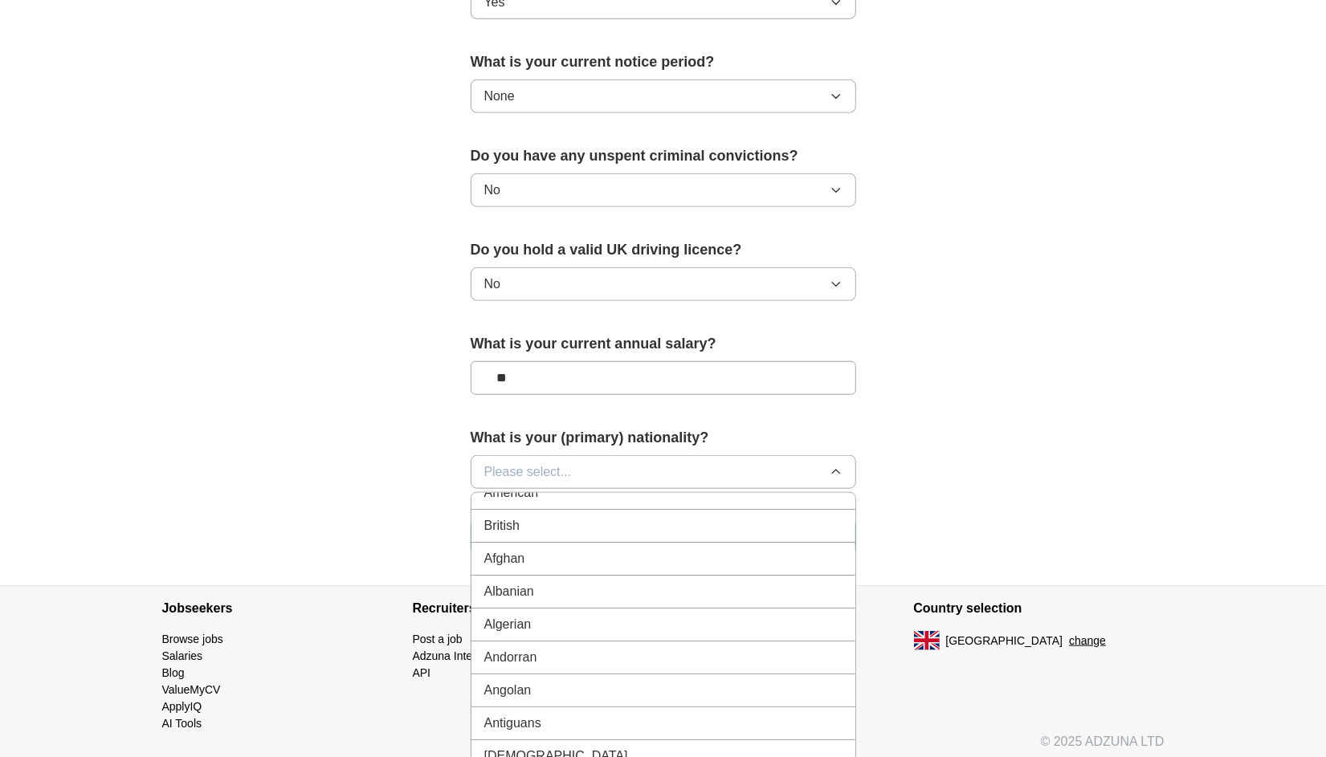
scroll to position [0, 0]
click at [542, 538] on div "British" at bounding box center [663, 541] width 358 height 19
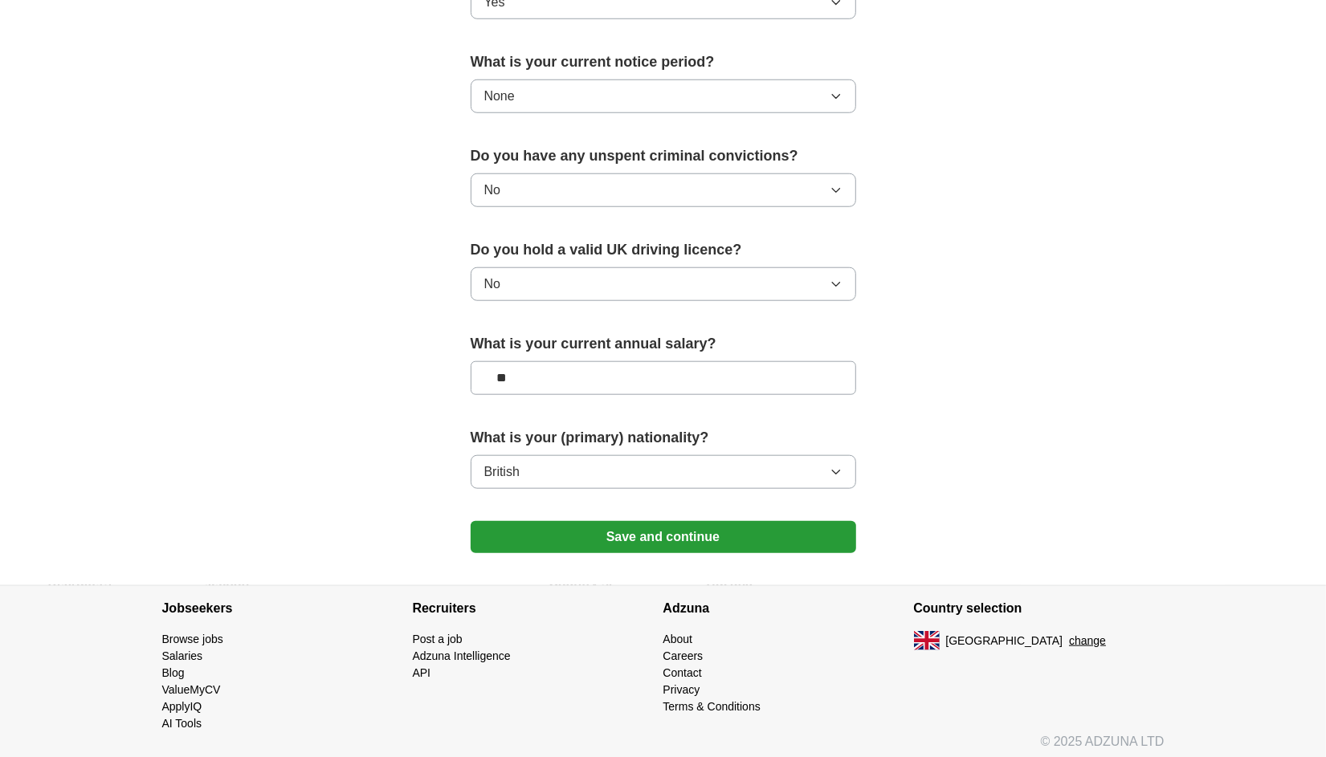
click at [589, 470] on button "British" at bounding box center [663, 472] width 385 height 34
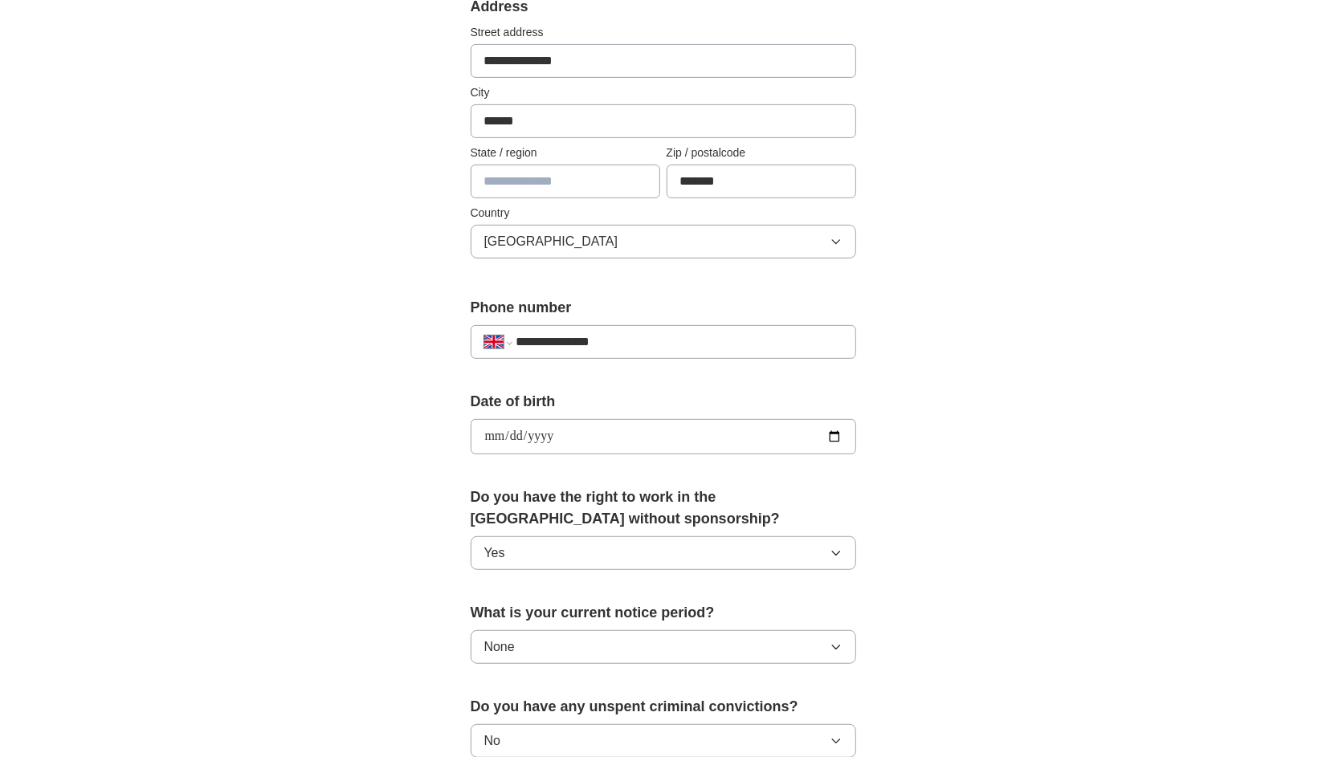
scroll to position [342, 0]
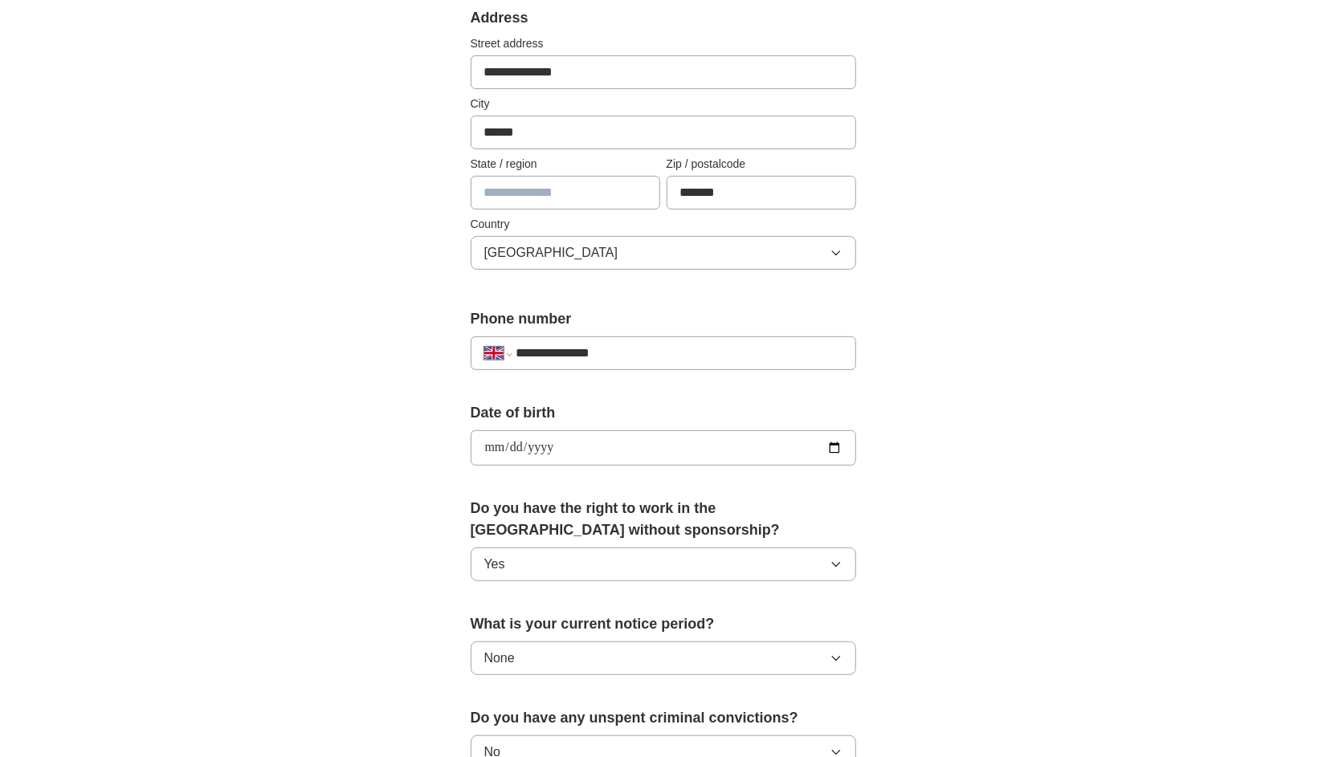
click at [545, 202] on input "text" at bounding box center [566, 193] width 190 height 34
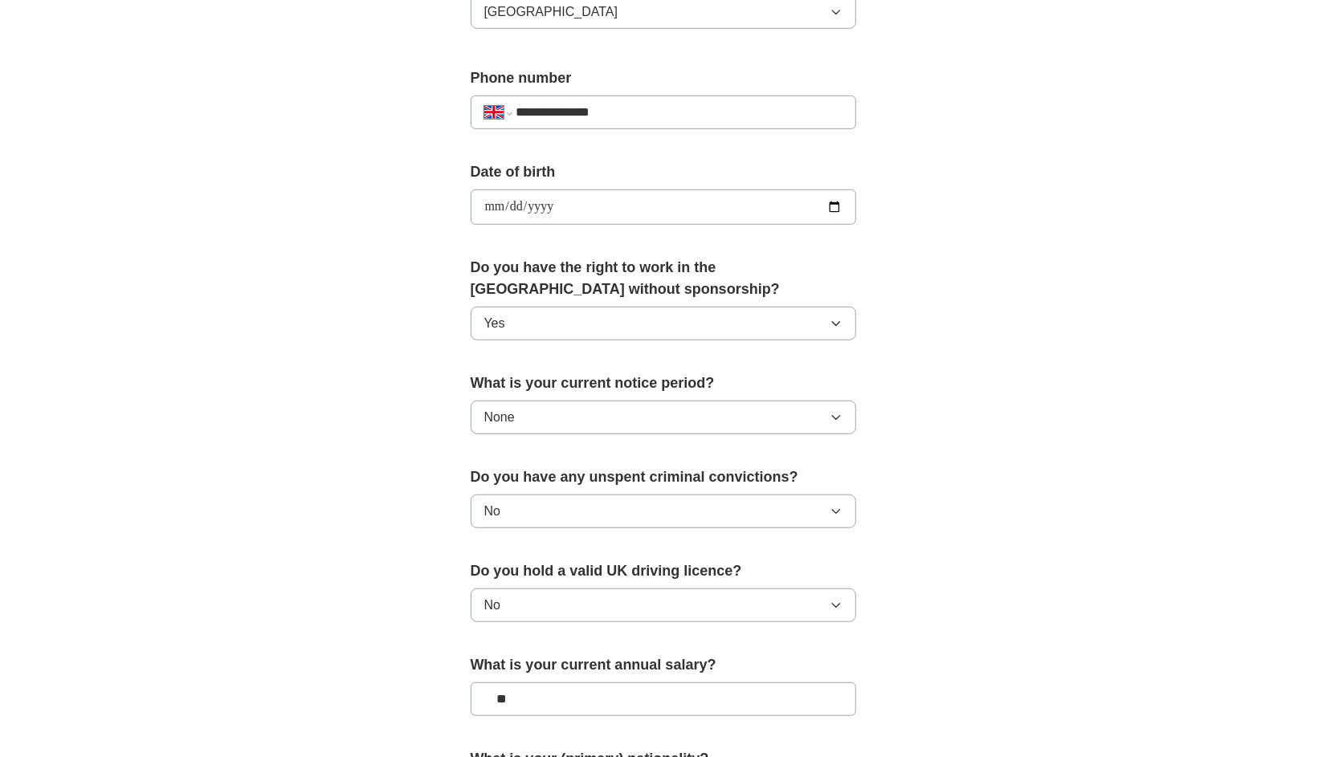
scroll to position [824, 0]
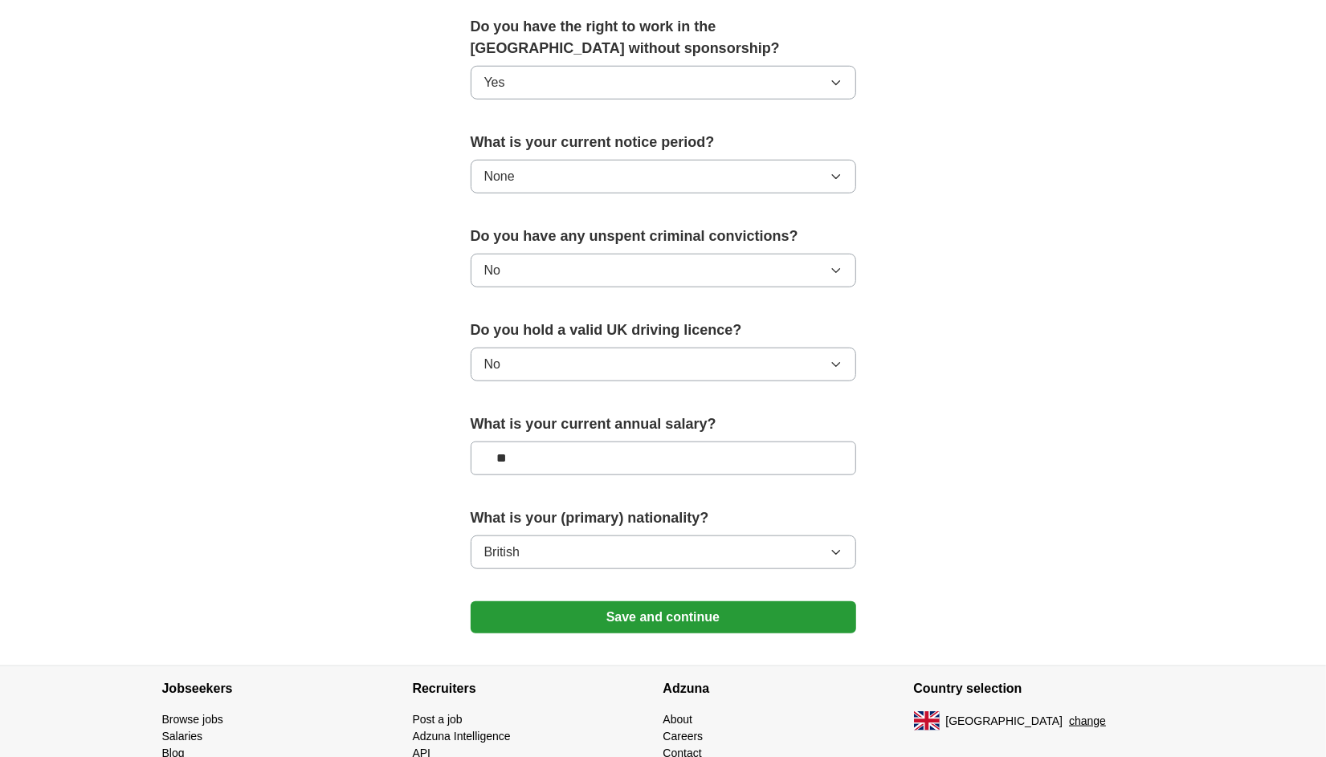
click at [597, 619] on button "Save and continue" at bounding box center [663, 617] width 385 height 32
